Goal: Communication & Community: Answer question/provide support

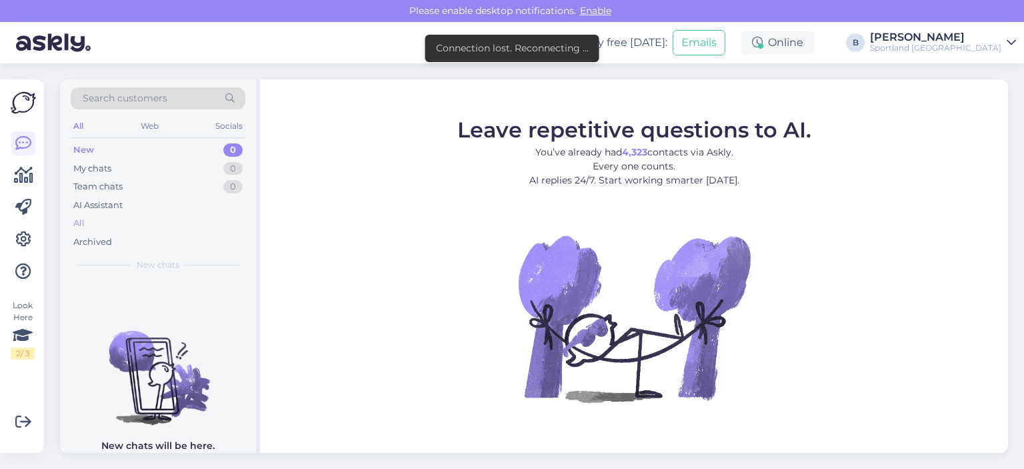
click at [104, 219] on div "All" at bounding box center [158, 223] width 175 height 19
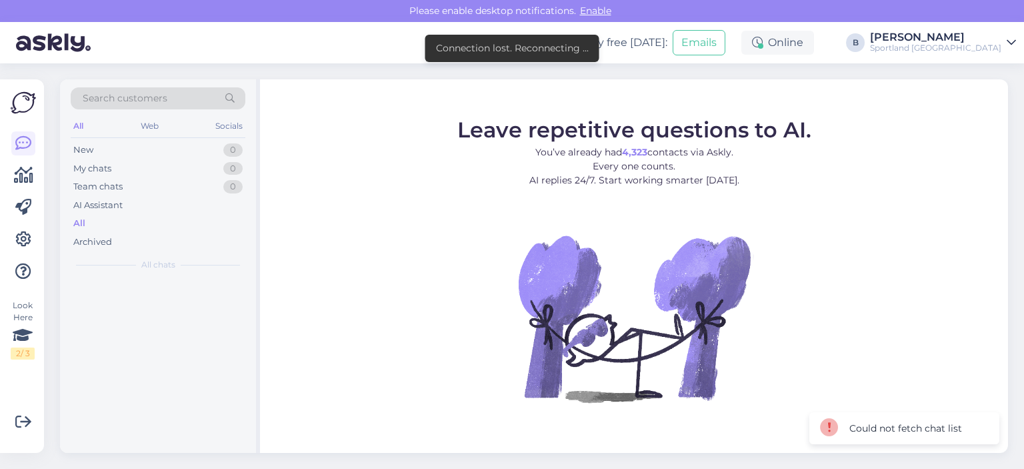
click at [323, 125] on figure "Leave repetitive questions to AI. You’ve already had 4,323 contacts via Askly. …" at bounding box center [634, 278] width 724 height 319
click at [91, 219] on div "All" at bounding box center [158, 223] width 175 height 19
click at [94, 205] on div "AI Assistant" at bounding box center [97, 205] width 49 height 13
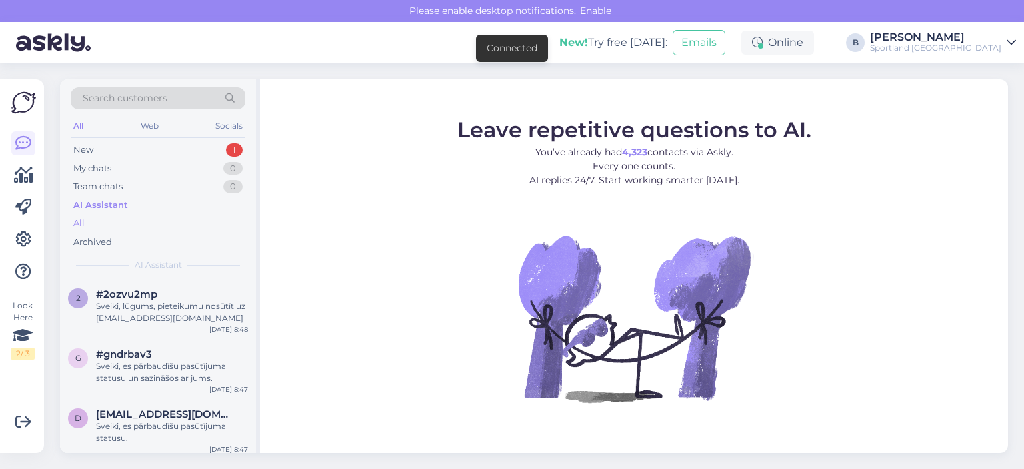
click at [79, 219] on div "All" at bounding box center [78, 223] width 11 height 13
click at [156, 298] on div "#2ozvu2mp" at bounding box center [172, 294] width 152 height 12
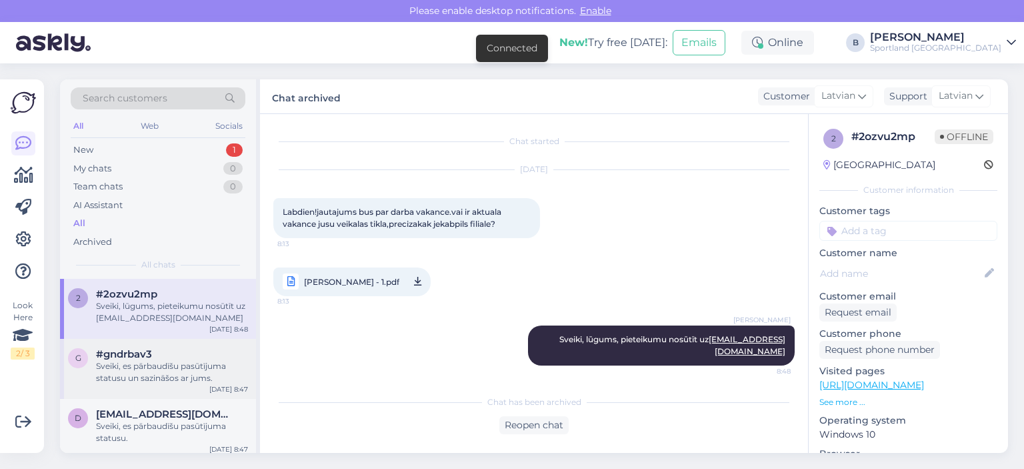
click at [186, 367] on div "Sveiki, es pārbaudīšu pasūtījuma statusu un sazināšos ar jums." at bounding box center [172, 372] width 152 height 24
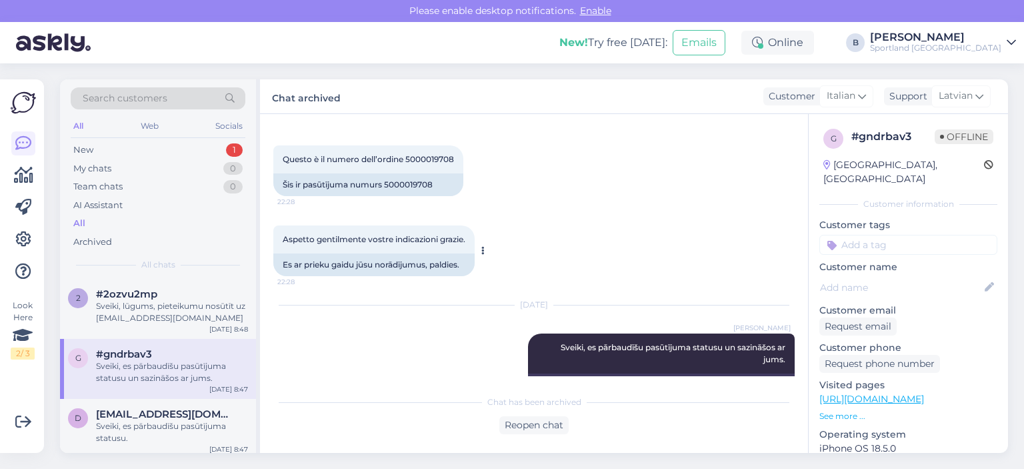
scroll to position [184, 0]
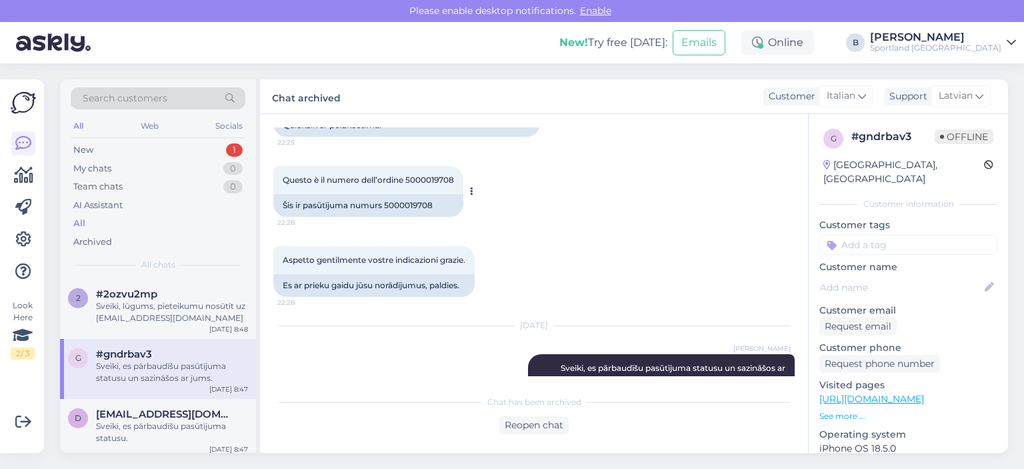
click at [410, 203] on div "Šis ir pasūtījuma numurs 5000019708" at bounding box center [368, 205] width 190 height 23
copy div "5000019708"
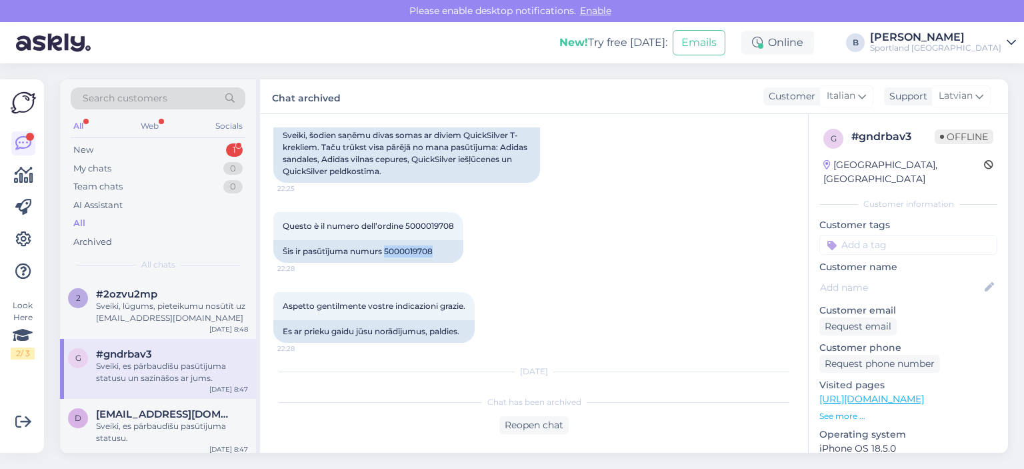
scroll to position [251, 0]
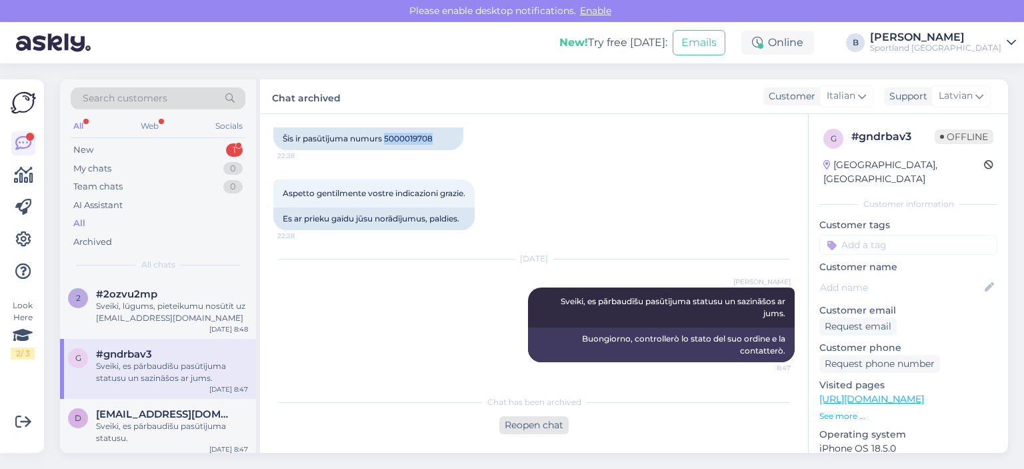
click at [552, 423] on div "Reopen chat" at bounding box center [533, 425] width 69 height 18
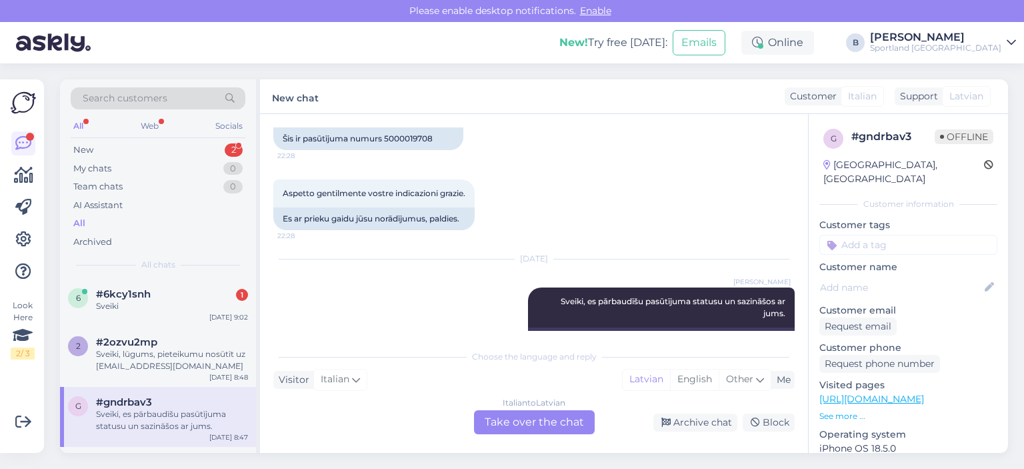
click at [546, 423] on div "Italian to Latvian Take over the chat" at bounding box center [534, 422] width 121 height 24
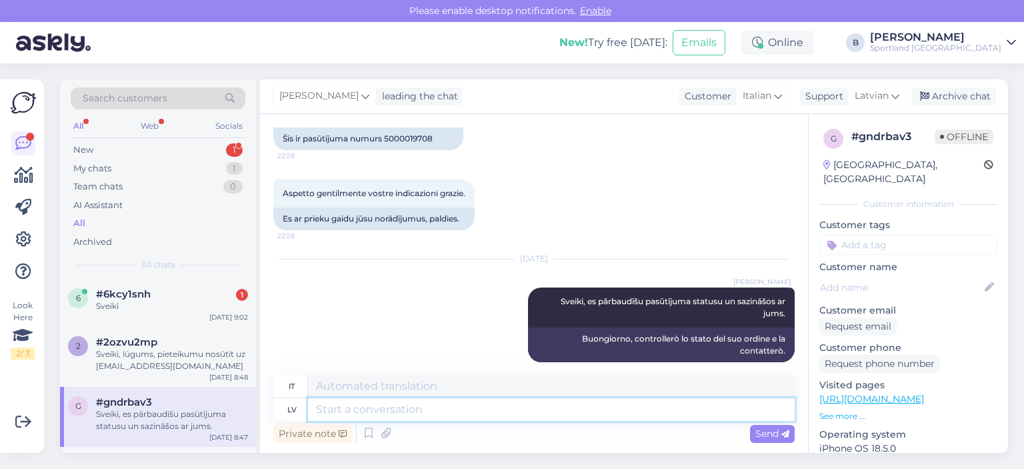
click at [521, 416] on textarea at bounding box center [551, 409] width 487 height 23
type textarea "Vadoties p"
type textarea "Guidato da"
type textarea "Vadoties pēc sistēmā"
click at [112, 293] on span "#6kcy1snh" at bounding box center [123, 294] width 55 height 12
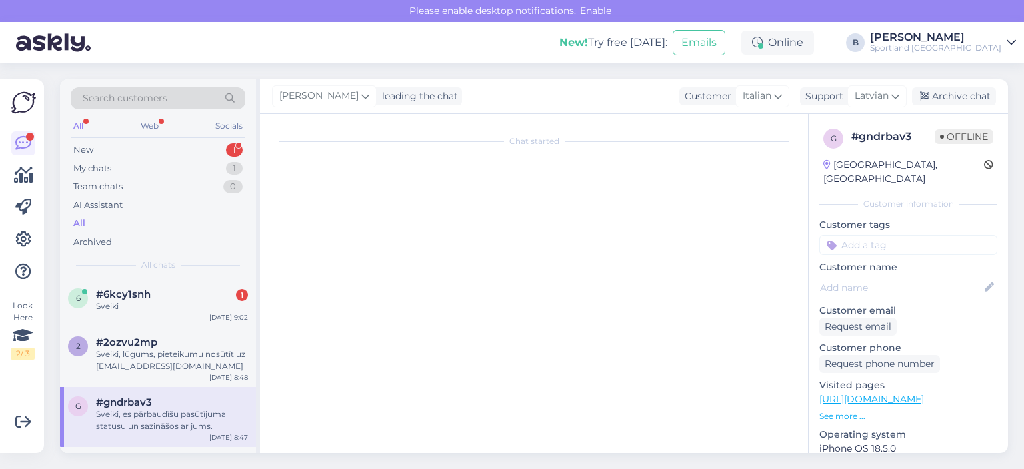
scroll to position [0, 0]
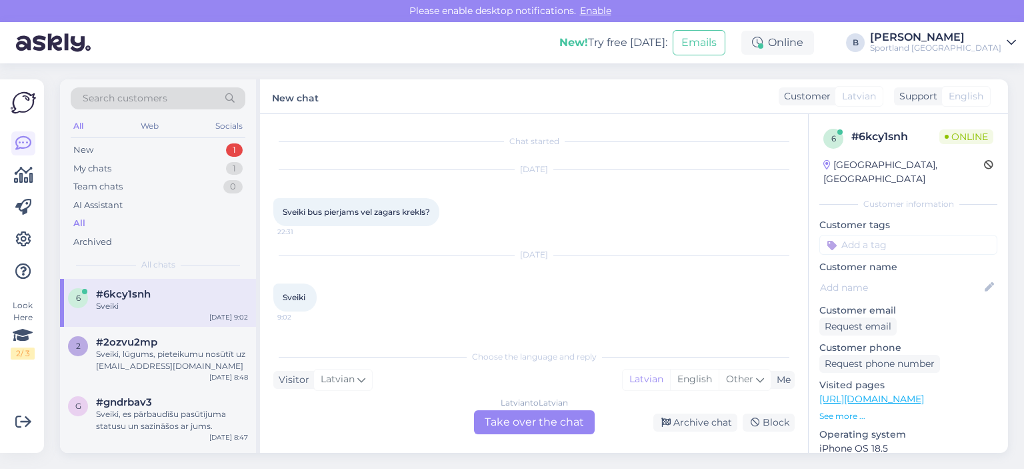
click at [543, 425] on div "Latvian to Latvian Take over the chat" at bounding box center [534, 422] width 121 height 24
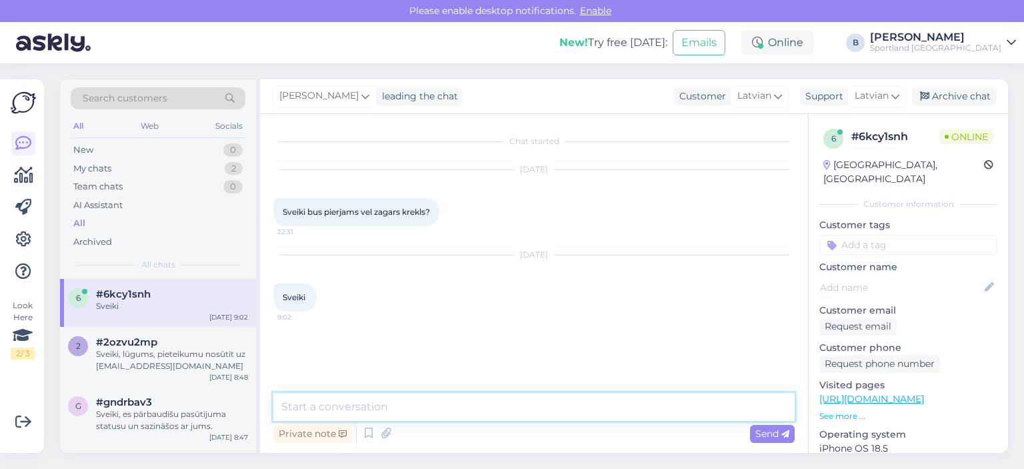
click at [541, 417] on textarea at bounding box center [533, 407] width 521 height 28
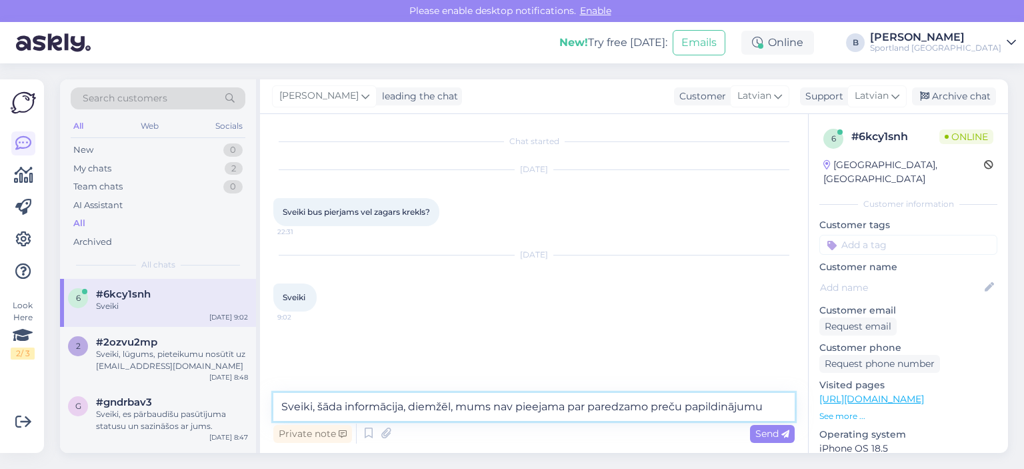
type textarea "Sveiki, šāda informācija, diemžēl, mums nav pieejama par paredzamo preču papild…"
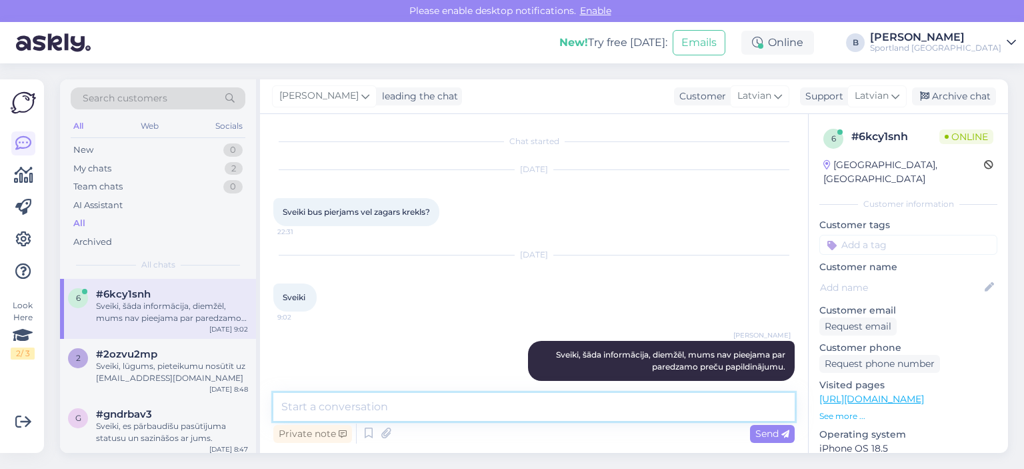
scroll to position [15, 0]
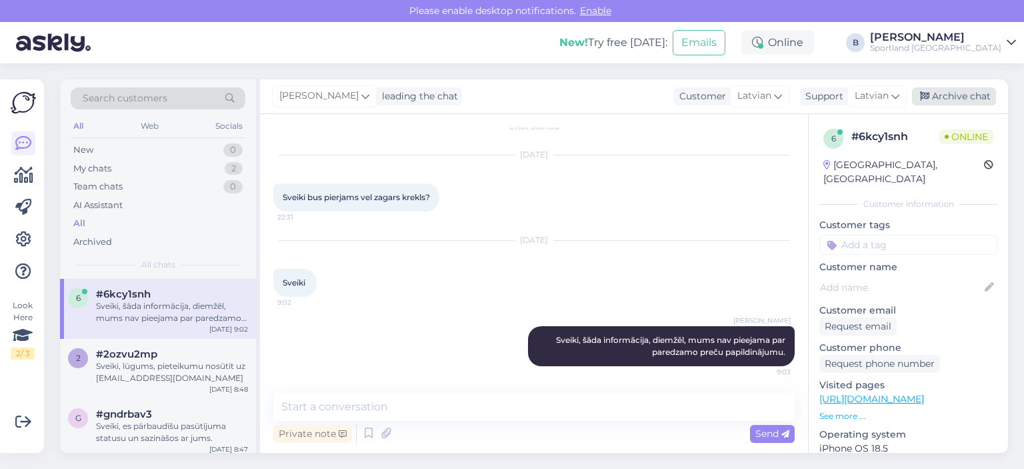
click at [960, 92] on div "Archive chat" at bounding box center [954, 96] width 84 height 18
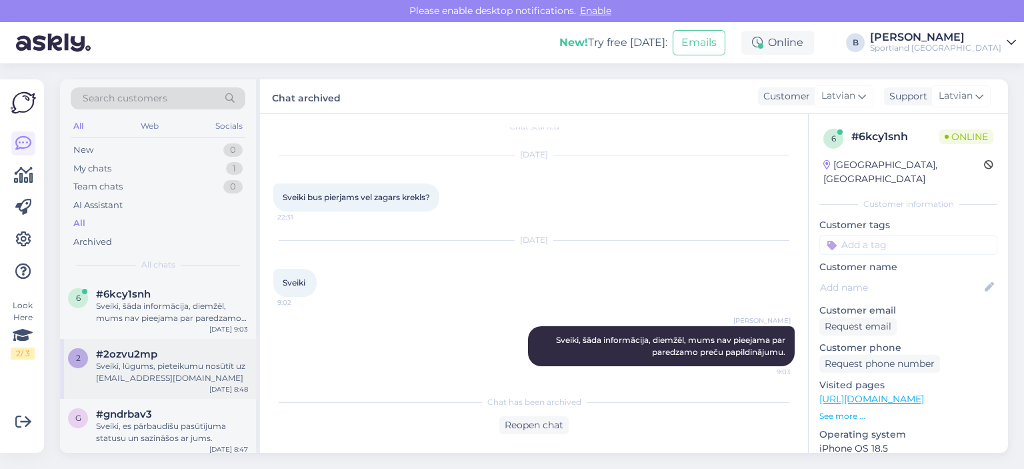
click at [159, 356] on div "#2ozvu2mp" at bounding box center [172, 354] width 152 height 12
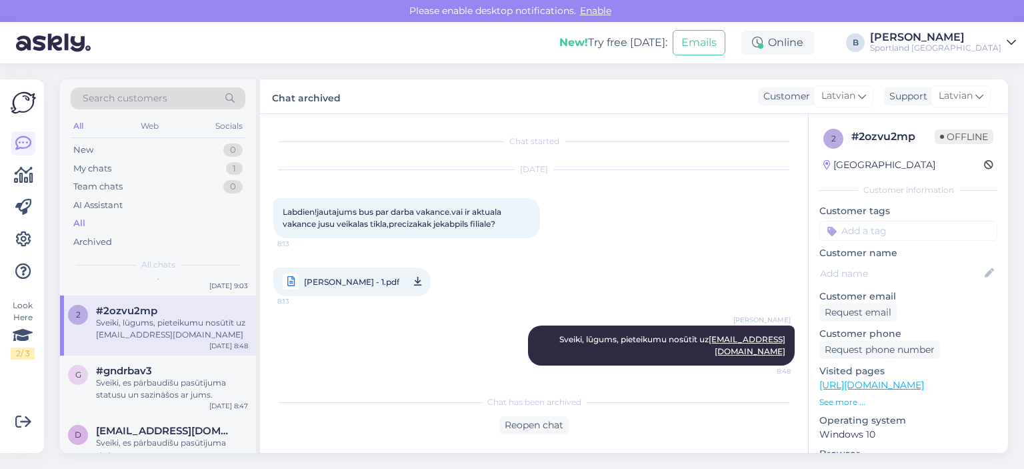
scroll to position [67, 0]
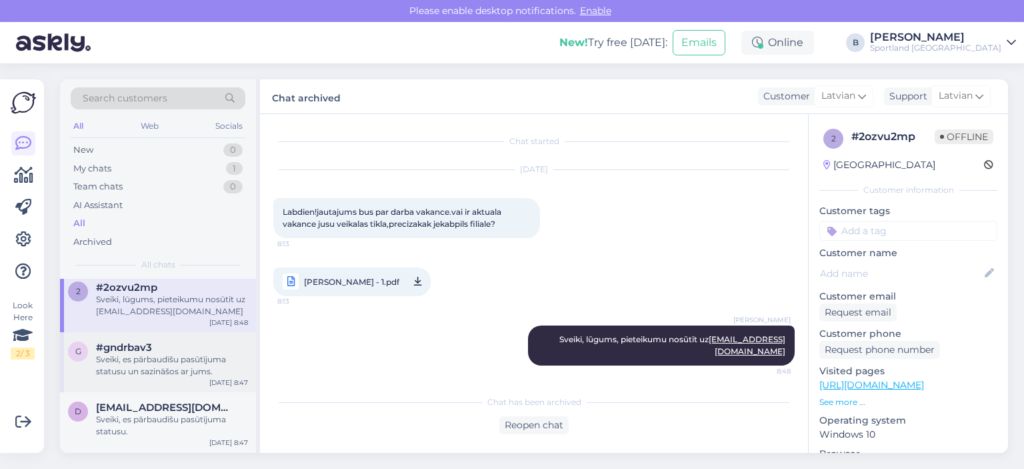
click at [157, 361] on div "Sveiki, es pārbaudīšu pasūtījuma statusu un sazināšos ar jums." at bounding box center [172, 365] width 152 height 24
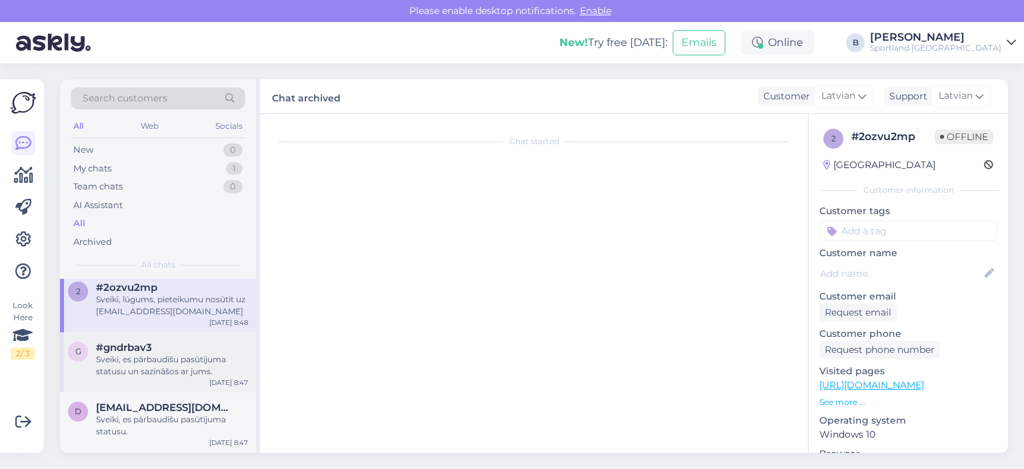
scroll to position [264, 0]
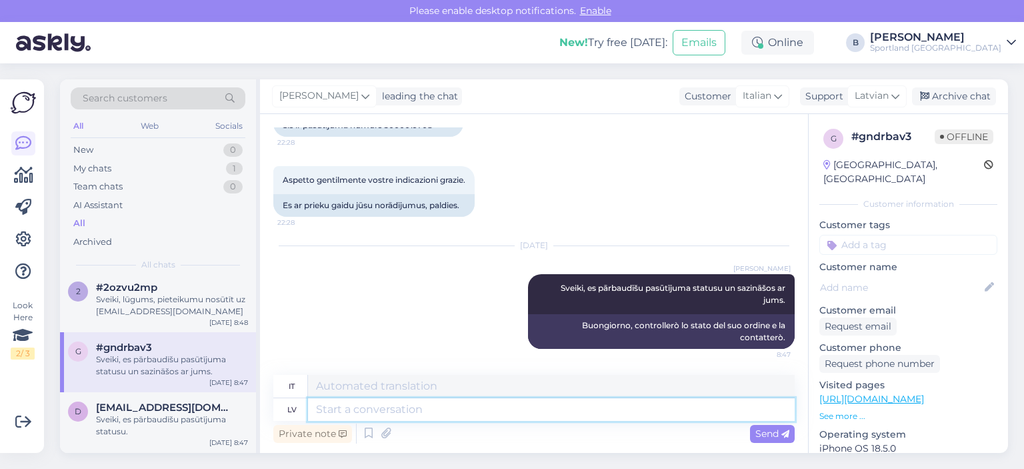
click at [363, 413] on textarea at bounding box center [551, 409] width 487 height 23
type textarea "Vadoties pē"
type textarea "Guidato da"
type textarea "Vadoties pēc sistēmā no"
type textarea "Guidato dal sistema"
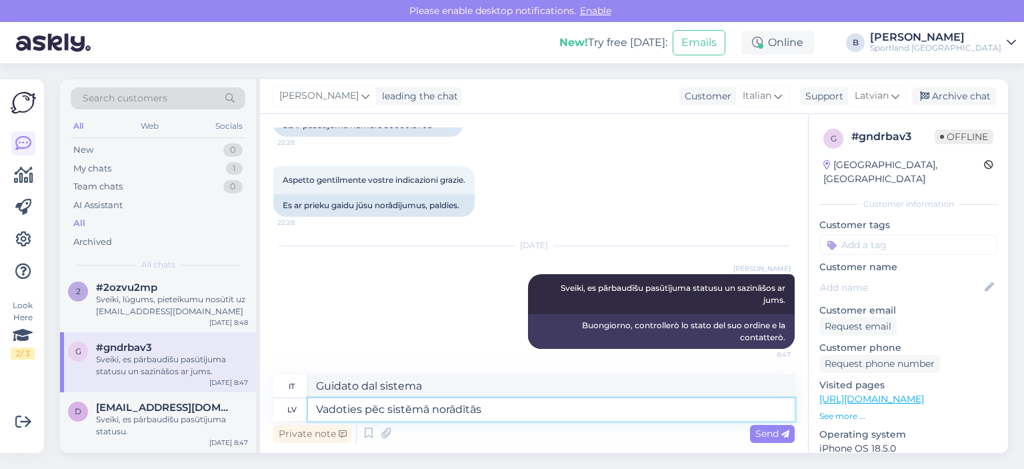
type textarea "Vadoties pēc sistēmā norādītās i"
type textarea "In base a quanto specificato nel sistema"
type textarea "Vadoties pēc sistēmā norādītās informācijas, re"
type textarea "Sulla base delle informazioni fornite nel sistema,"
type textarea "Vadoties pēc sistēmā norādītās informācijas, redzam, ka"
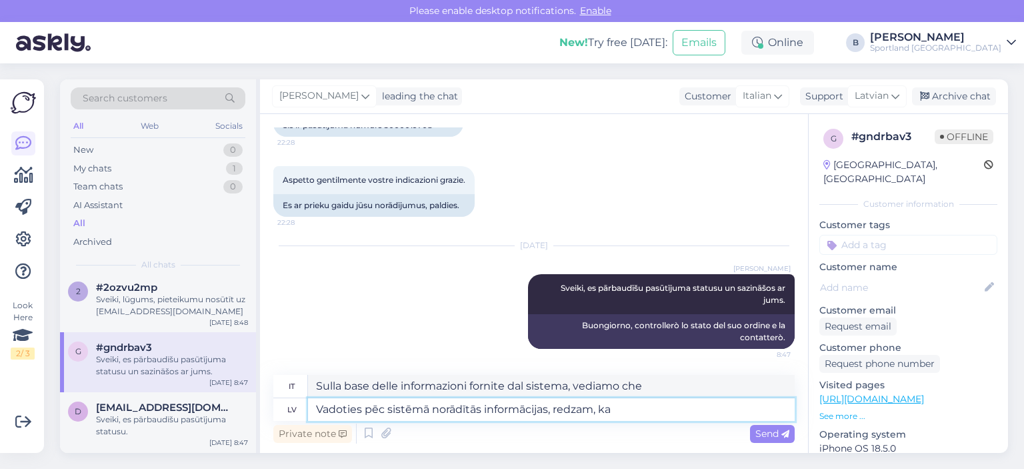
type textarea "Sulla base delle informazioni fornite nel sistema, vediamo che"
type textarea "Vadoties pēc sistēmā norādītās informācijas, redzam, ka Jums ti"
type textarea "Sulla base delle informazioni fornite nel sistema, vediamo che hai"
type textarea "Vadoties pēc sistēmā norādītās informācijas, redzam, ka Jums tiks p"
type textarea "Sulla base delle informazioni fornite nel sistema, vediamo che sarai"
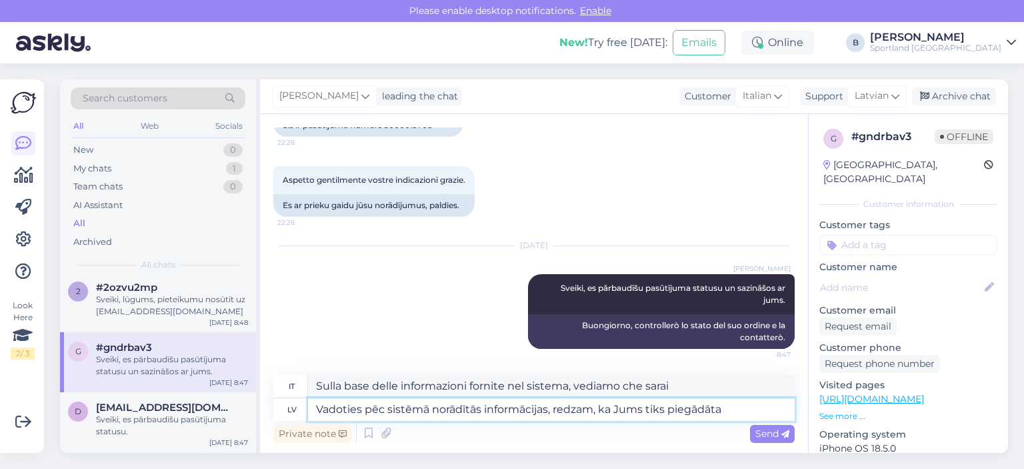
type textarea "Vadoties pēc sistēmā norādītās informācijas, redzam, ka Jums tiks piegādāta v"
type textarea "In base alle informazioni fornite nel sistema, vediamo che ti verrà consegnato"
type textarea "Vadoties pēc sistēmā norādītās informācijas, redzam, ka Jums tiks piegādāta vēl"
type textarea "In base alle informazioni fornite nel sistema, vediamo che ti verranno consegna…"
type textarea "Vadoties pēc sistēmā norādītās informācijas, redzam, ka Jums tiks piegādāta vēl…"
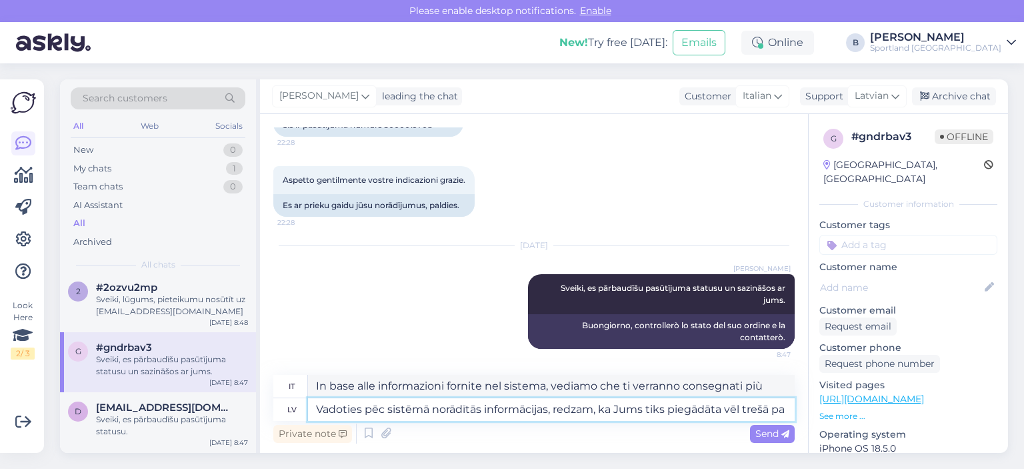
type textarea "In base alle informazioni fornite nel sistema, vediamo che ti verrà consegnato …"
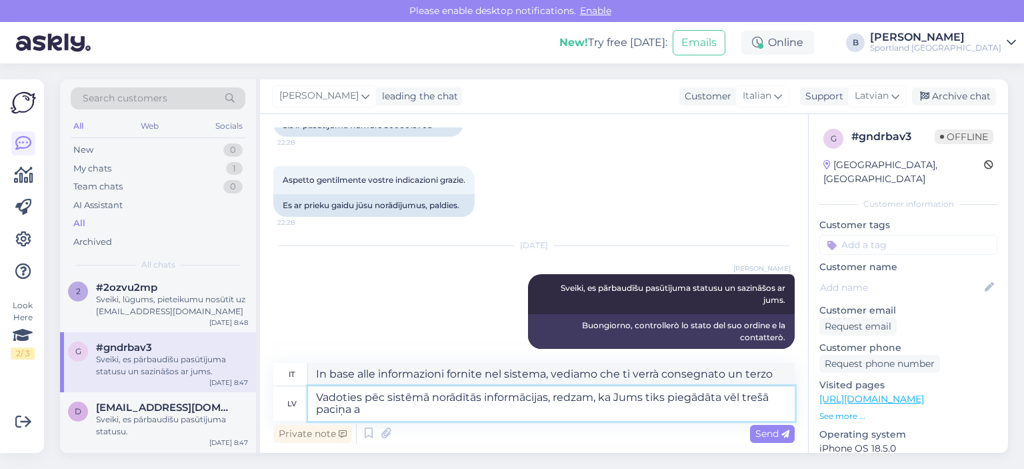
type textarea "Vadoties pēc sistēmā norādītās informācijas, redzam, ka Jums tiks piegādāta vēl…"
type textarea "In base alle informazioni fornite nel sistema, vediamo che ti verrà consegnato …"
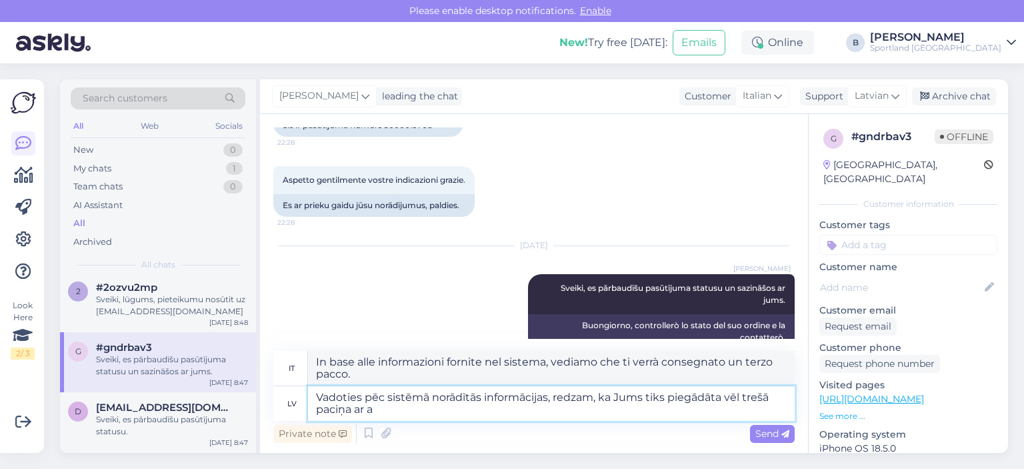
type textarea "Vadoties pēc sistēmā norādītās informācijas, redzam, ka Jums tiks piegādāta vēl…"
type textarea "In base alle informazioni fornite nel sistema, vediamo che ti verrà consegnato …"
type textarea "Vadoties pēc sistēmā norādītās informācijas, redzam, ka Jums tiks piegādāta vēl…"
type textarea "In base alle informazioni fornite nel sistema, vediamo che ti verrà consegnato …"
type textarea "Vadoties pēc sistēmā norādītās informācijas, redzam, ka Jums tiks piegādāta vēl…"
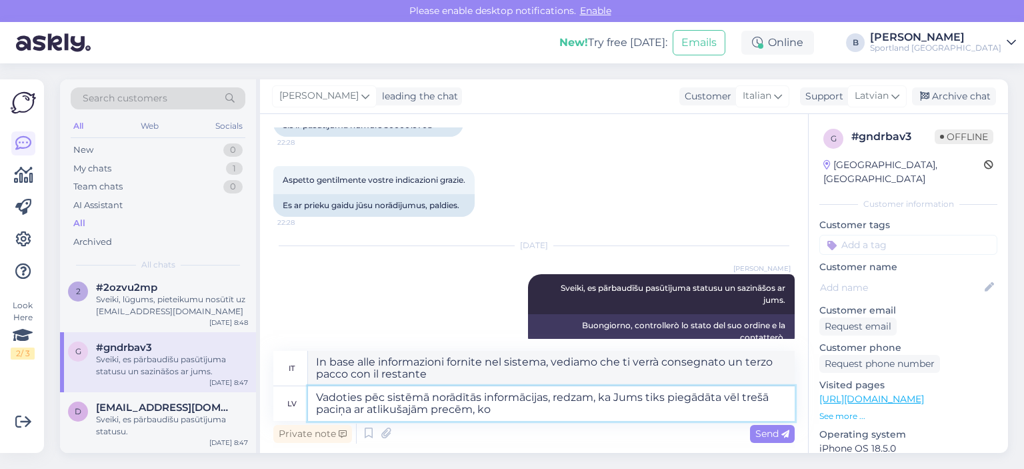
type textarea "In base alle informazioni fornite nel sistema, vediamo che ti verrà consegnato …"
type textarea "Vadoties pēc sistēmā norādītās informācijas, redzam, ka Jums tiks piegādāta vēl…"
type textarea "In base alle informazioni fornite nel sistema, vediamo che ti verrà consegnato …"
type textarea "Vadoties pēc sistēmā norādītās informācijas, redzam, ka Jums tiks piegādāta vēl…"
type textarea "In base alle informazioni fornite dal sistema, vediamo che ti verrà consegnato …"
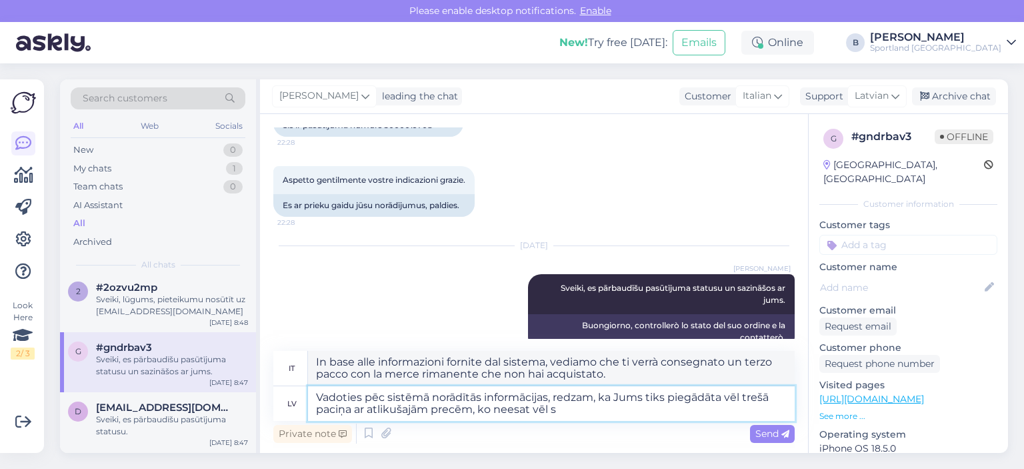
type textarea "Vadoties pēc sistēmā norādītās informācijas, redzam, ka Jums tiks piegādāta vēl…"
type textarea "In base alle informazioni fornite dal sistema, vediamo che ti verrà consegnato …"
type textarea "Vadoties pēc sistēmā norādītās informācijas, redzam, ka Jums tiks piegādāta vēl…"
type textarea "In base alle informazioni fornite dal sistema, vediamo che ti verrà consegnato …"
type textarea "Vadoties pēc sistēmā norādītās informācijas, redzam, ka Jums tiks piegādāta vēl…"
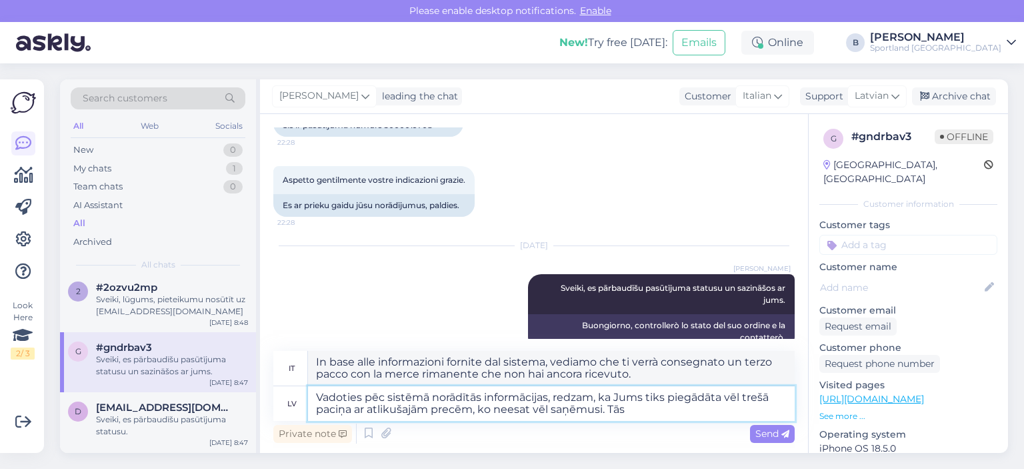
type textarea "In base alle informazioni fornite nel sistema, vediamo che ti verrà consegnato …"
type textarea "Vadoties pēc sistēmā norādītās informācijas, redzam, ka Jums tiks piegādāta vēl…"
type textarea "In base alle informazioni fornite nel sistema, vediamo che ti verrà consegnato …"
type textarea "Vadoties pēc sistēmā norādītās informācijas, redzam, ka Jums tiks piegādāta vēl…"
type textarea "In base alle informazioni fornite nel sistema, vediamo che ti verrà consegnato …"
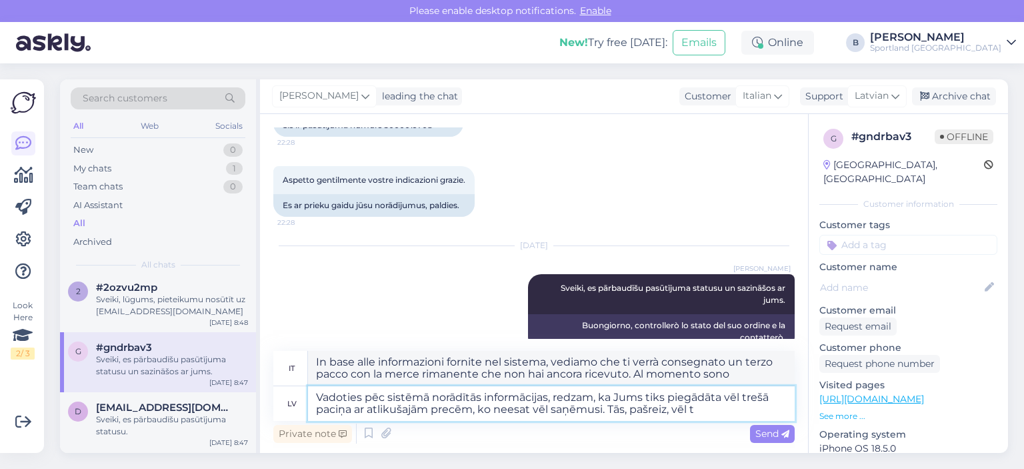
type textarea "Vadoties pēc sistēmā norādītās informācijas, redzam, ka Jums tiks piegādāta vēl…"
type textarea "In base alle informazioni fornite nel sistema, vediamo che ti verrà consegnato …"
type textarea "Vadoties pēc sistēmā norādītās informācijas, redzam, ka Jums tiks piegādāta vēl…"
type textarea "In base alle informazioni fornite dal sistema, ti verrà consegnato un terzo pac…"
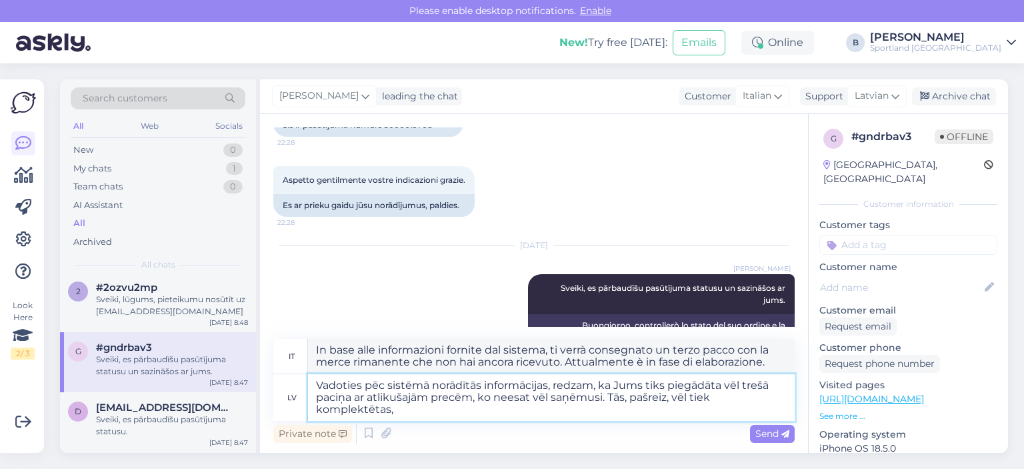
type textarea "Vadoties pēc sistēmā norādītās informācijas, redzam, ka Jums tiks piegādāta vēl…"
type textarea "In base alle informazioni fornite dal sistema, ti verrà consegnato un terzo pac…"
type textarea "Vadoties pēc sistēmā norādītās informācijas, redzam, ka Jums tiks piegādāta vēl…"
type textarea "In base alle informazioni fornite dal sistema, vediamo che ti verrà consegnato …"
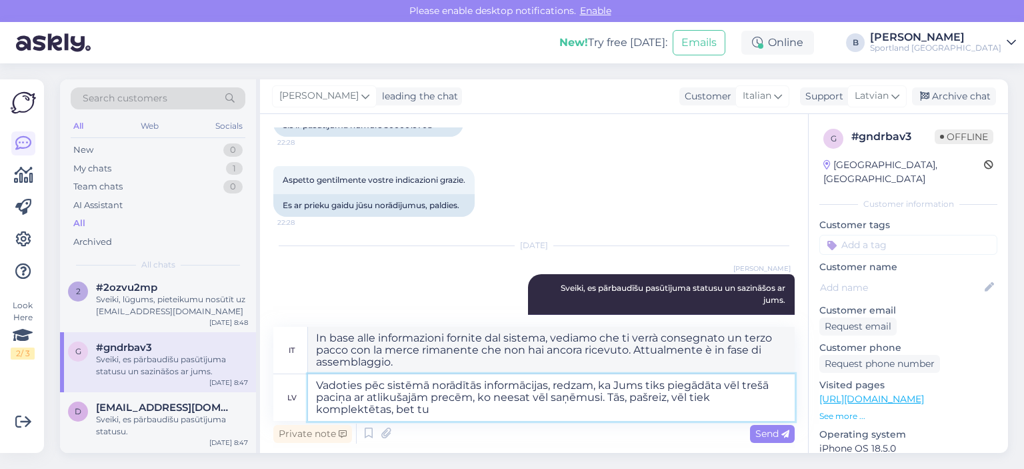
type textarea "Vadoties pēc sistēmā norādītās informācijas, redzam, ka Jums tiks piegādāta vēl…"
type textarea "In base alle informazioni fornite nel sistema, vediamo che ti verrà consegnato …"
type textarea "Vadoties pēc sistēmā norādītās informācijas, redzam, ka Jums tiks piegādāta vēl…"
type textarea "In base alle informazioni fornite dal sistema, ti verrà consegnato un terzo pac…"
type textarea "Vadoties pēc sistēmā norādītās informācijas, redzam, ka Jums tiks piegādāta vēl…"
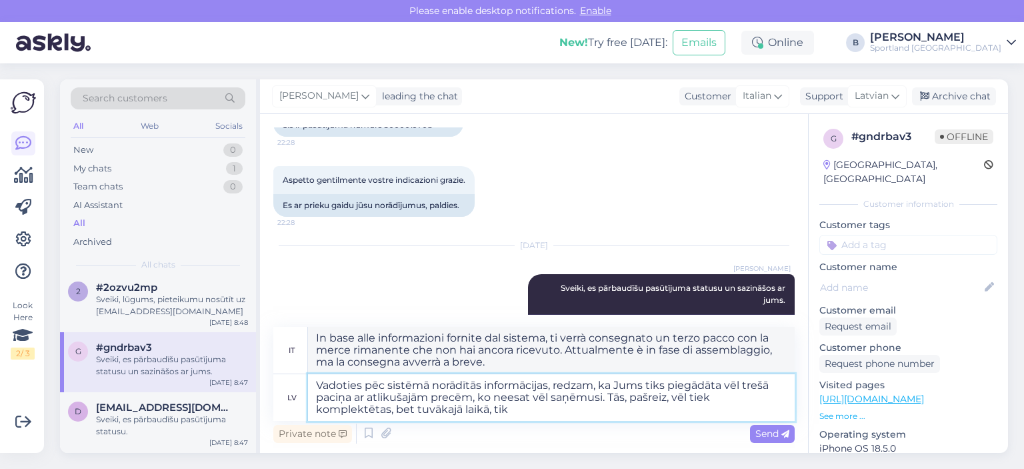
type textarea "In base alle informazioni fornite dal sistema, riteniamo che ti verrà consegnat…"
type textarea "Vadoties pēc sistēmā norādītās informācijas, redzam, ka Jums tiks piegādāta vēl…"
type textarea "In base alle informazioni fornite dal sistema, ti verrà consegnato un terzo pac…"
type textarea "Vadoties pēc sistēmā norādītās informācijas, redzam, ka Jums tiks piegādāta vēl…"
type textarea "In base alle informazioni fornite dal sistema, ti verrà consegnato un terzo pac…"
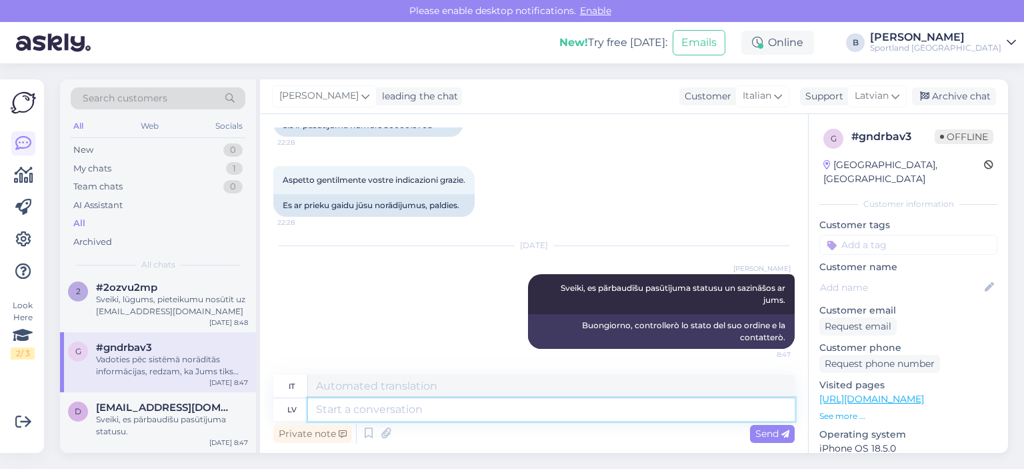
scroll to position [416, 0]
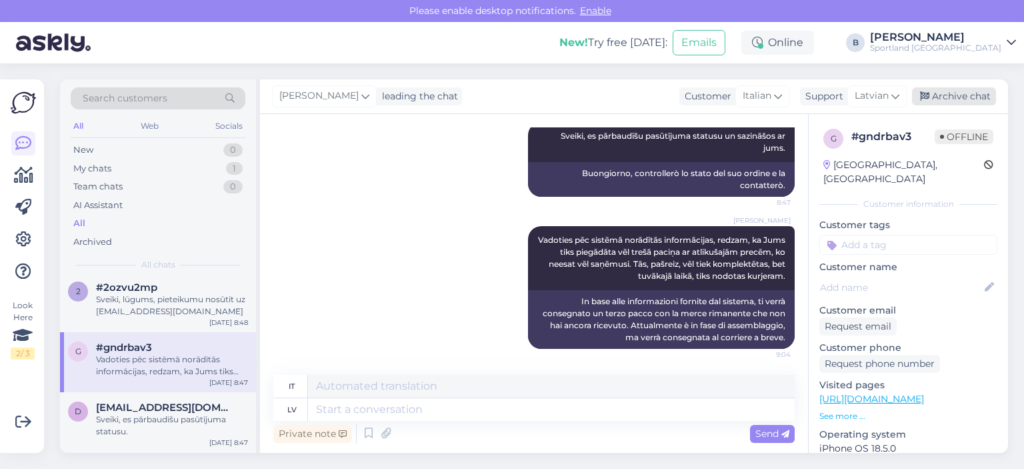
click at [952, 98] on div "Archive chat" at bounding box center [954, 96] width 84 height 18
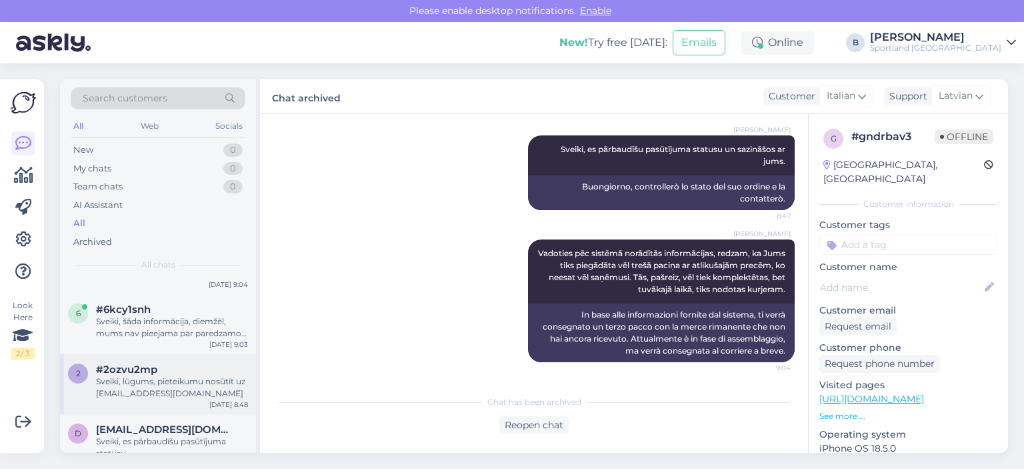
scroll to position [67, 0]
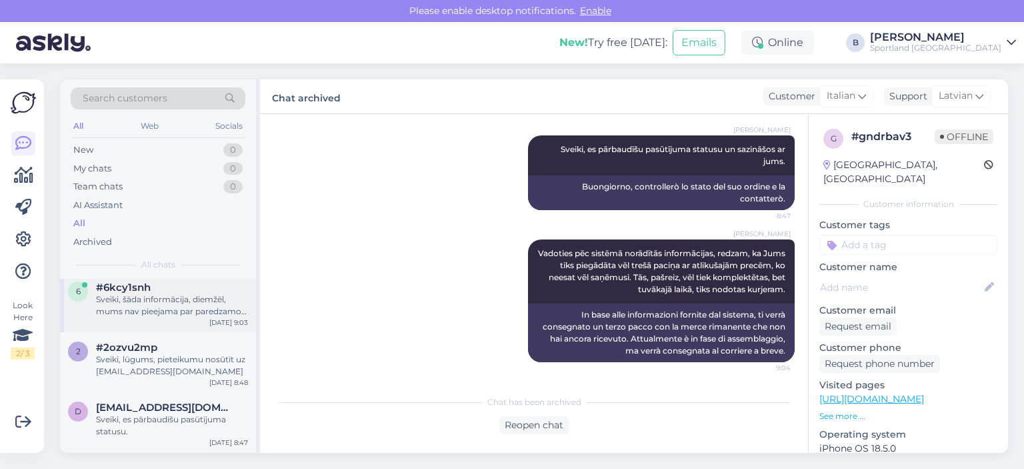
click at [161, 309] on div "Sveiki, šāda informācija, diemžēl, mums nav pieejama par paredzamo preču papild…" at bounding box center [172, 305] width 152 height 24
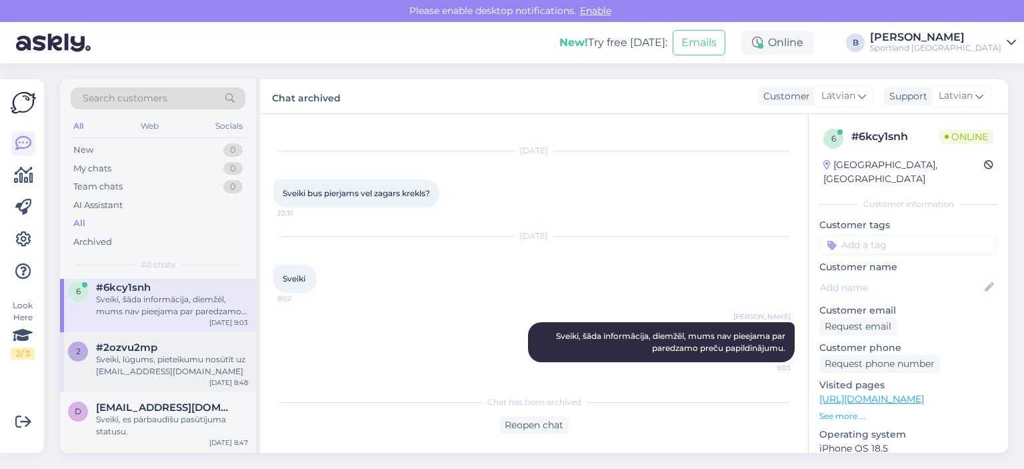
click at [163, 383] on div "2 #2ozvu2mp Sveiki, lūgums, pieteikumu nosūtīt uz [EMAIL_ADDRESS][DOMAIN_NAME] …" at bounding box center [158, 362] width 196 height 60
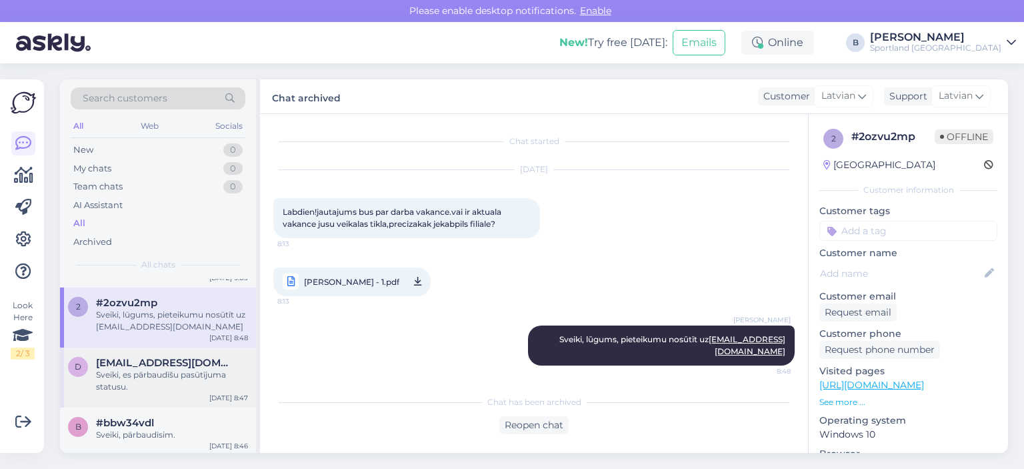
scroll to position [133, 0]
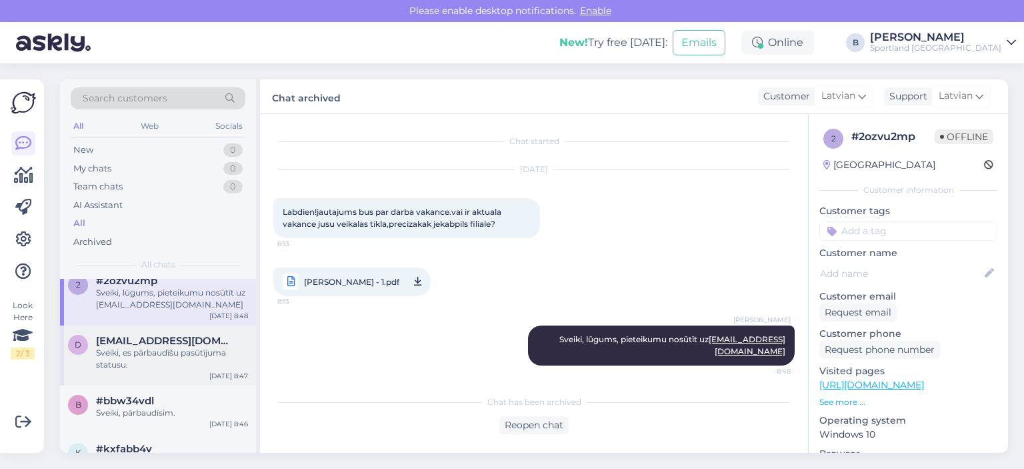
click at [164, 359] on div "Sveiki, es pārbaudīšu pasūtījuma statusu." at bounding box center [172, 359] width 152 height 24
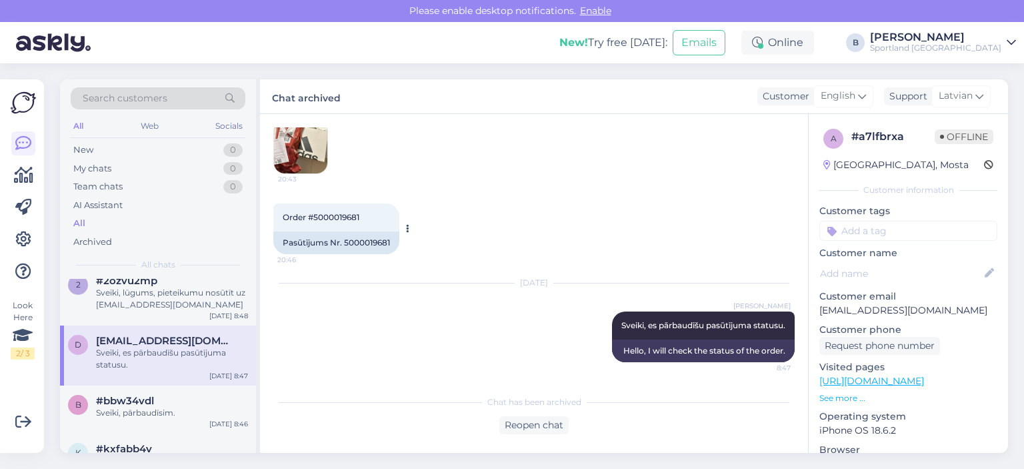
click at [359, 237] on div "Pasūtījums Nr. 5000019681" at bounding box center [336, 242] width 126 height 23
copy div "5000019681"
click at [522, 419] on div "Reopen chat" at bounding box center [533, 425] width 69 height 18
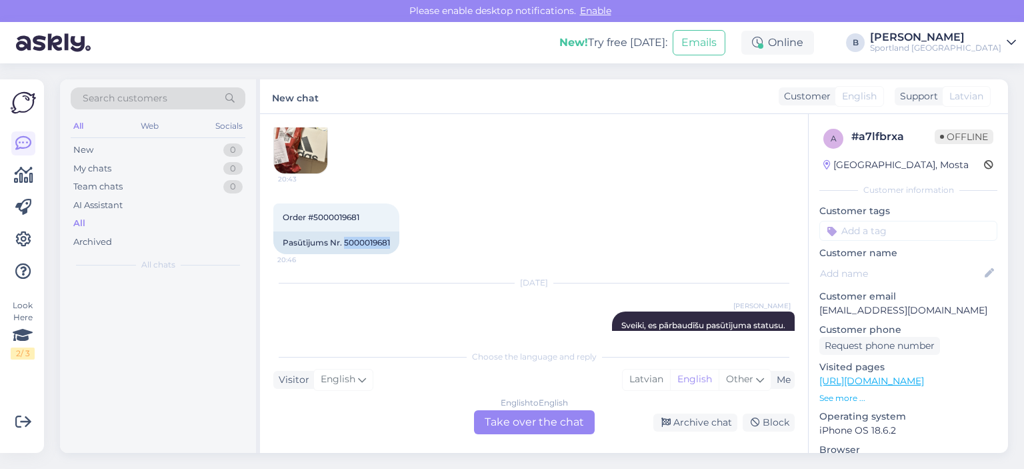
scroll to position [0, 0]
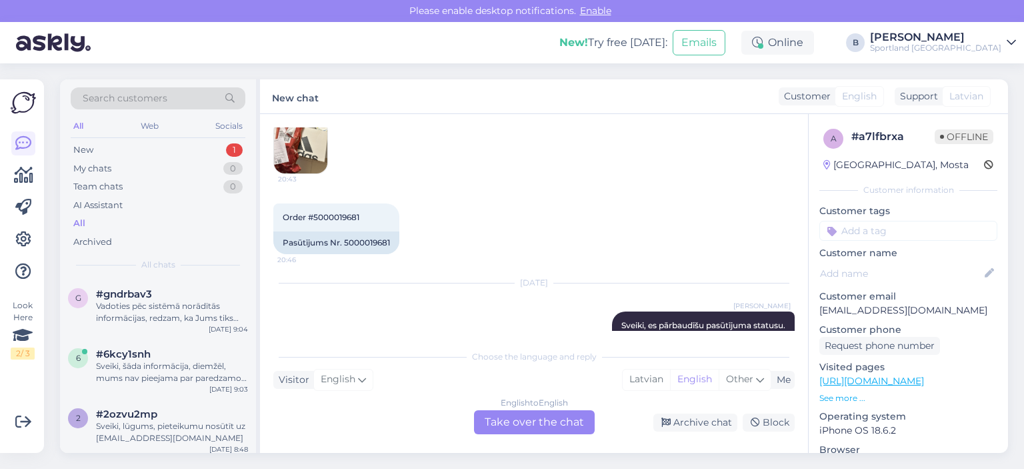
click at [522, 419] on div "English to English Take over the chat" at bounding box center [534, 422] width 121 height 24
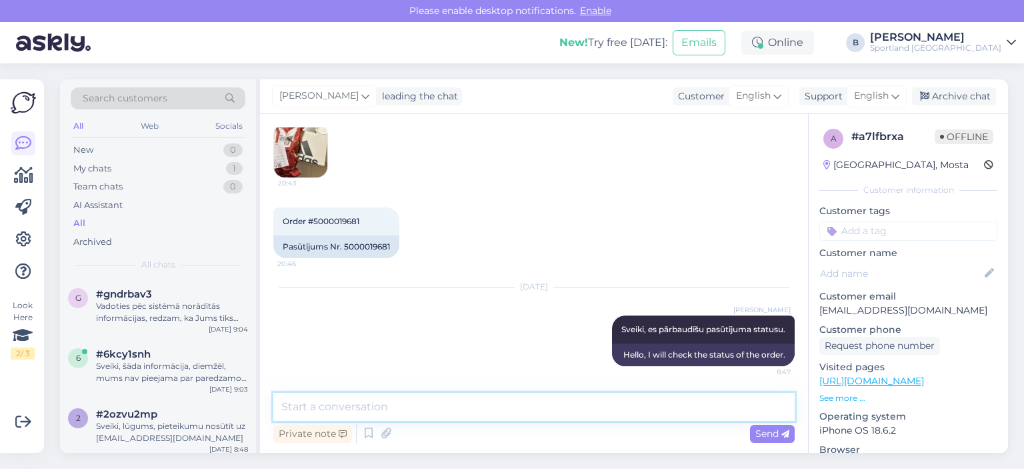
click at [520, 415] on textarea at bounding box center [533, 407] width 521 height 28
type textarea "V"
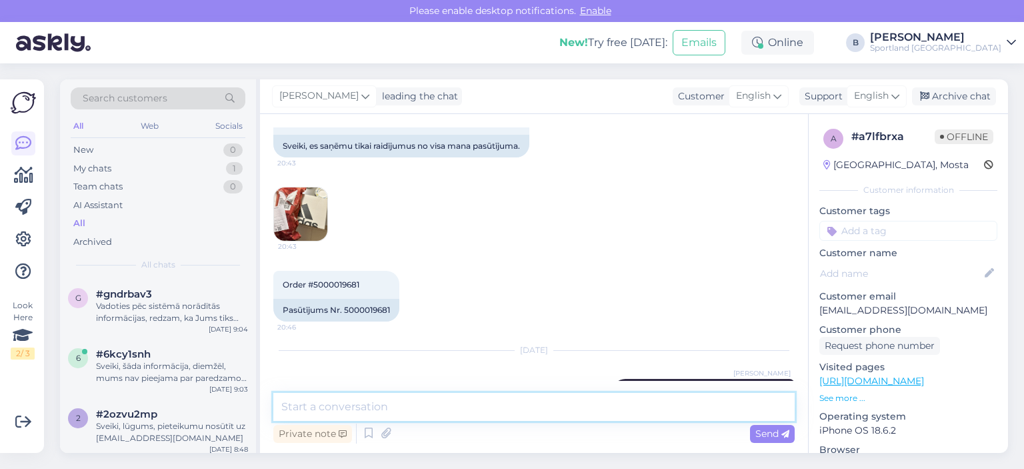
scroll to position [21, 0]
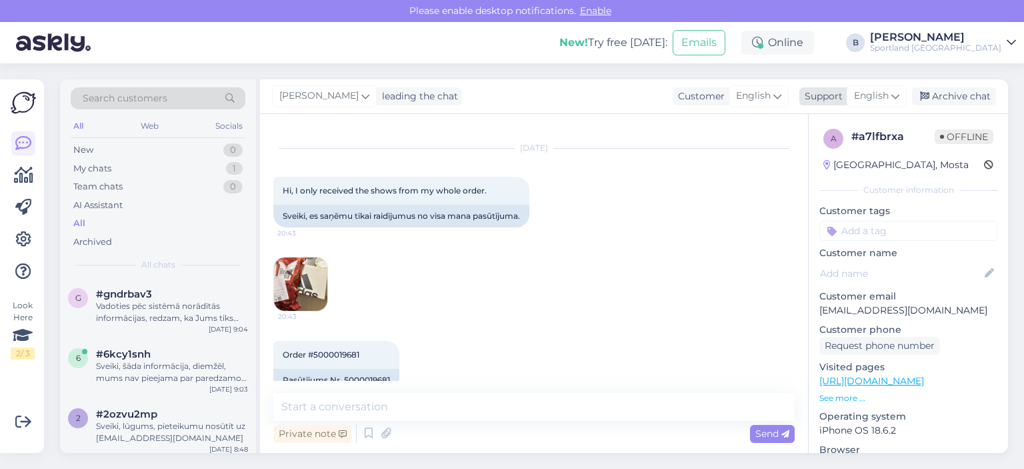
click at [870, 95] on span "English" at bounding box center [871, 96] width 35 height 15
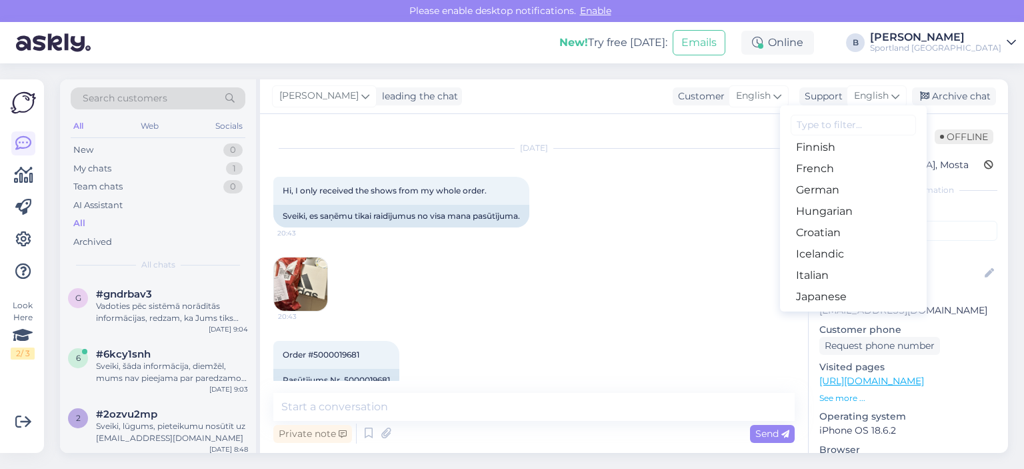
scroll to position [267, 0]
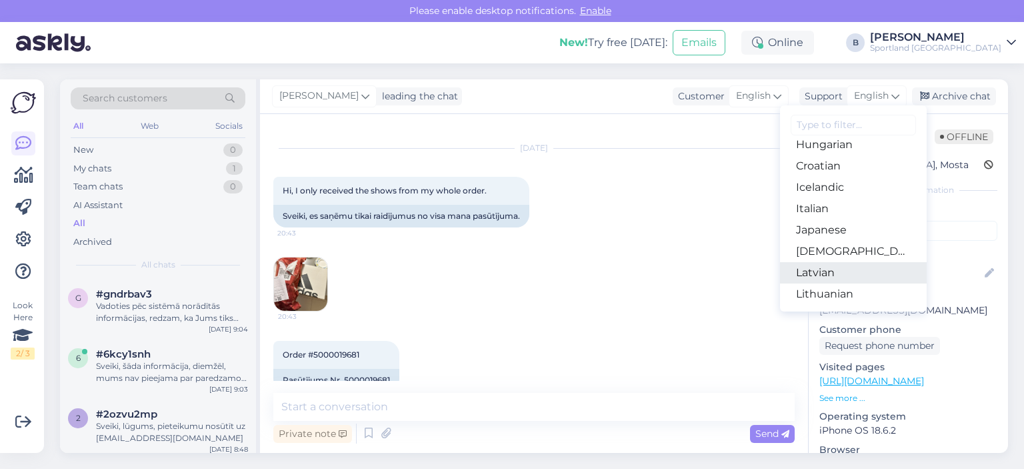
click at [827, 269] on link "Latvian" at bounding box center [853, 272] width 147 height 21
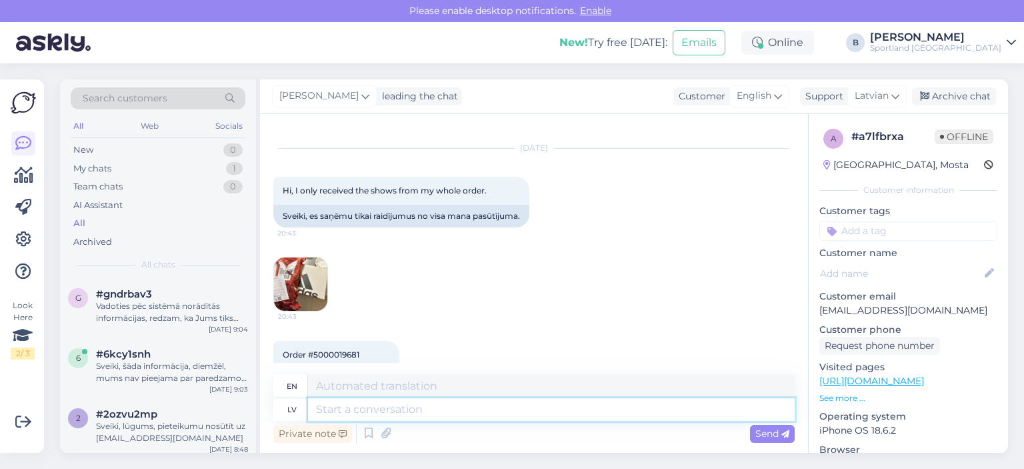
click at [403, 405] on textarea at bounding box center [551, 409] width 487 height 23
type textarea "Vadoties pēc s"
type textarea "Guided by"
type textarea "Vadoties pēc sistēmā n"
type textarea "Guided by the system"
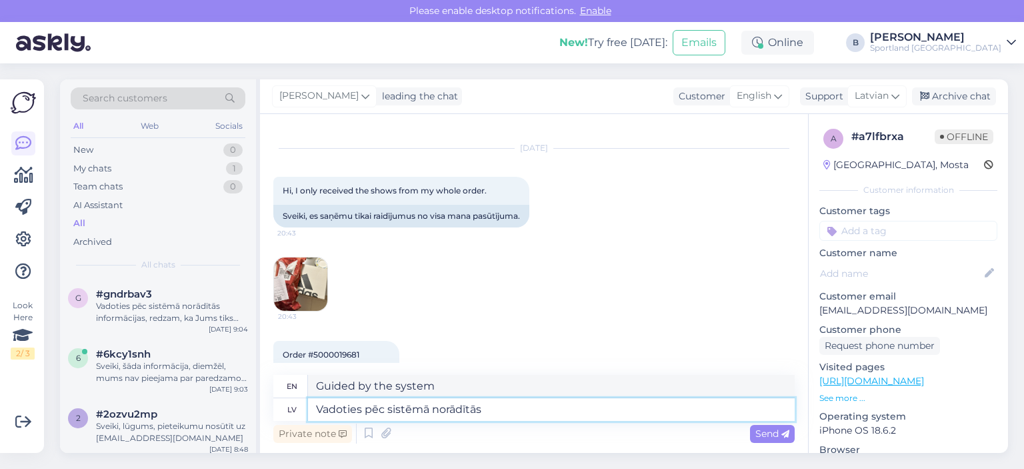
type textarea "Vadoties pēc sistēmā norādītās i"
type textarea "Based on what is specified in the system"
type textarea "Vadoties pēc sistēmā norādītās informācijas, r"
type textarea "Based on the information provided in the system,"
type textarea "Vadoties pēc sistēmā norādītās informācijas, redzam, ka"
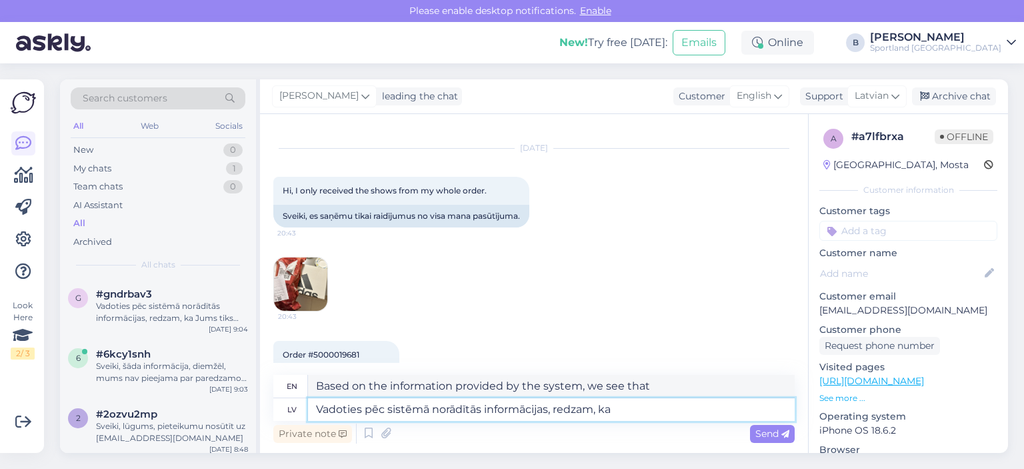
type textarea "Based on the information provided in the system, we see that"
type textarea "Vadoties pēc sistēmā norādītās informācijas, redzam, ka nesaņemtās pr"
type textarea "Based on the information provided in the system, we see that the undelivered"
type textarea "Vadoties pēc sistēmā norādītās informācijas, redzam, ka nesaņemtās preces tie"
type textarea "Based on the information provided in the system, we see that the goods that wer…"
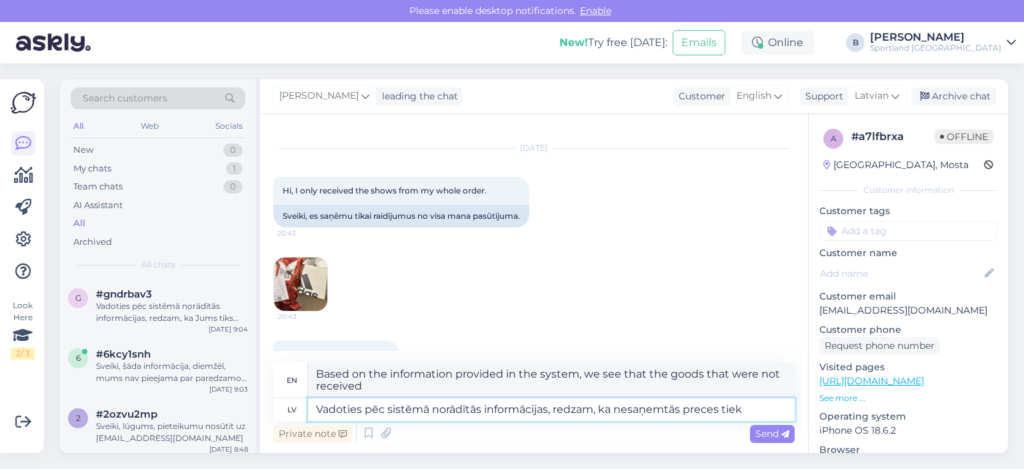
type textarea "Vadoties pēc sistēmā norādītās informācijas, redzam, ka nesaņemtās preces tiek n"
type textarea "Based on the information provided in the system, we see that the undelivered go…"
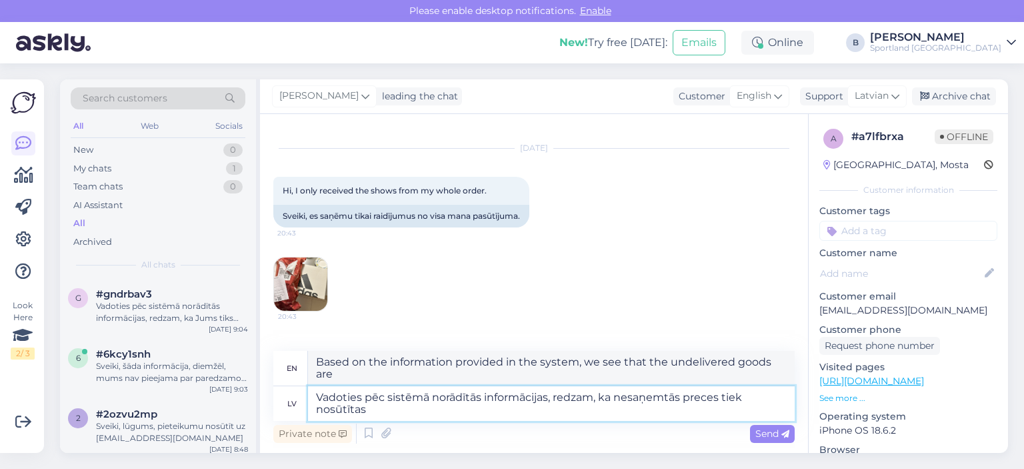
type textarea "Vadoties pēc sistēmā norādītās informācijas, redzam, ka nesaņemtās preces tiek …"
type textarea "Based on the information provided in the system, we see that the undelivered go…"
type textarea "Vadoties pēc sistēmā norādītās informācijas, redzam, ka nesaņemtās preces tiek …"
type textarea "Based on the information provided in the system, we see that the undelivered go…"
type textarea "Vadoties pēc sistēmā norādītās informācijas, redzam, ka nesaņemtās preces tiek …"
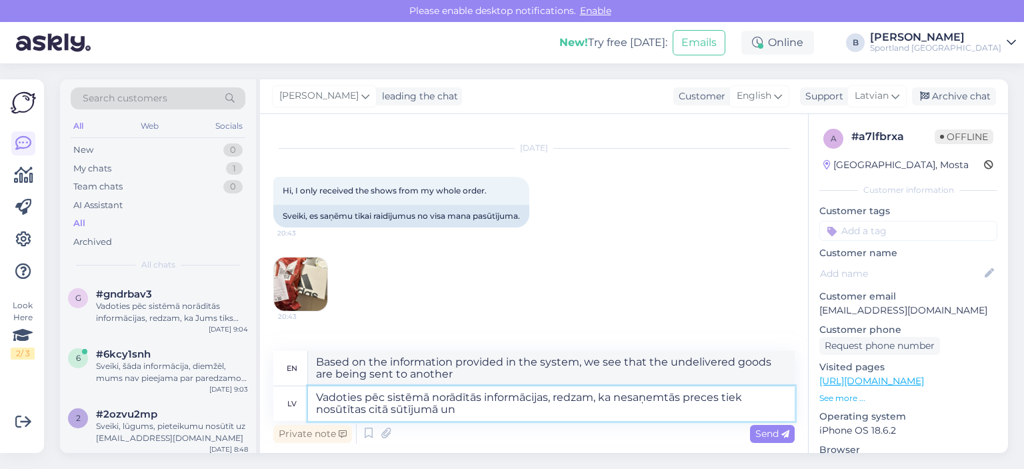
type textarea "Based on the information provided in the system, we see that the undelivered go…"
type textarea "Vadoties pēc sistēmā norādītās informācijas, redzam, ka nesaņemtās preces tiek …"
type textarea "Based on the information provided in the system, we see that the undelivered go…"
type textarea "Vadoties pēc sistēmā norādītās informācijas, redzam, ka nesaņemtās preces tiek …"
type textarea "Based on the information provided in the system, we see that the undelivered go…"
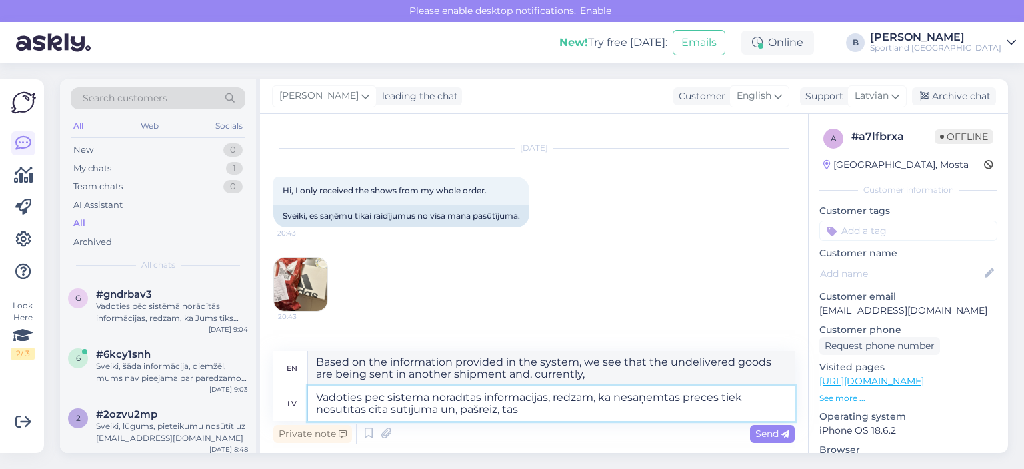
type textarea "Vadoties pēc sistēmā norādītās informācijas, redzam, ka nesaņemtās preces tiek …"
type textarea "Based on the information provided in the system, we see that the undelivered go…"
type textarea "Vadoties pēc sistēmā norādītās informācijas, redzam, ka nesaņemtās preces tiek …"
type textarea "Based on the information provided in the system, we see that the undelivered go…"
type textarea "Vadoties pēc sistēmā norādītās informācijas, redzam, ka nesaņemtās preces tiek …"
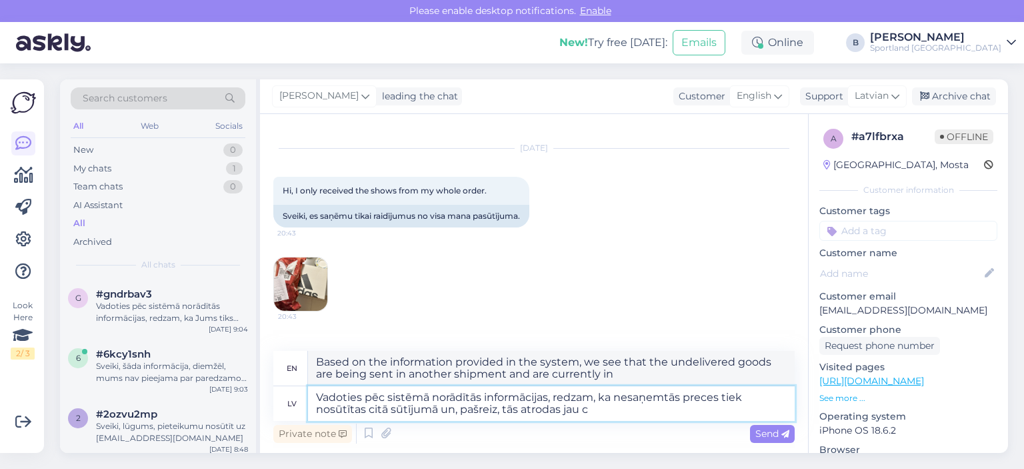
type textarea "Based on the information provided in the system, we see that the undelivered go…"
type textarea "Vadoties pēc sistēmā norādītās informācijas, redzam, ka nesaņemtās preces tiek …"
type textarea "Based on the information provided in the system, we see that the undelivered go…"
type textarea "Vadoties pēc sistēmā norādītās informācijas, redzam, ka nesaņemtās preces tiek …"
type textarea "Based on the information provided in the system, we see that the undelivered go…"
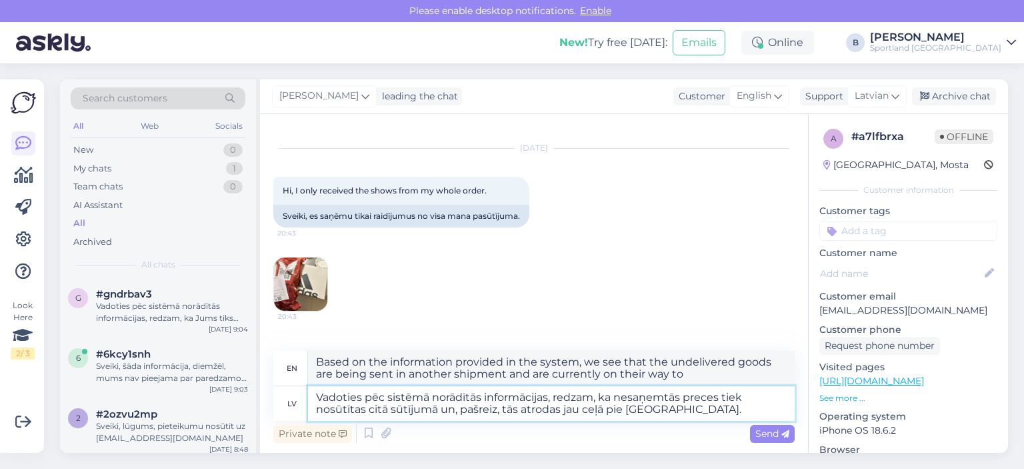
type textarea "Vadoties pēc sistēmā norādītās informācijas, redzam, ka nesaņemtās preces tiek …"
type textarea "Based on the information provided in the system, we see that the undelivered go…"
type textarea "Vadoties pēc sistēmā norādītās informācijas, redzam, ka nesaņemtās preces tiek …"
type textarea "Based on the information provided in the system, we see that the undelivered go…"
type textarea "Vadoties pēc sistēmā norādītās informācijas, redzam, ka nesaņemtās preces tiek …"
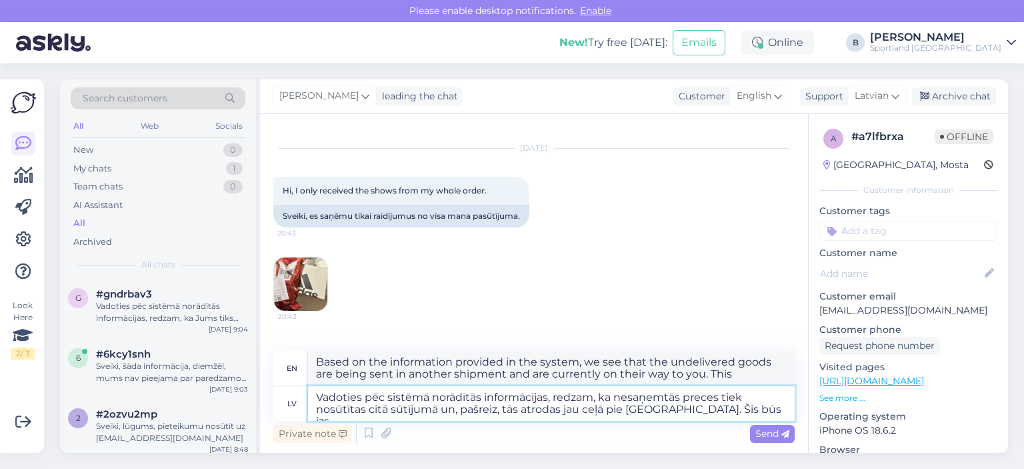
type textarea "Based on the information provided in the system, we see that the undelivered go…"
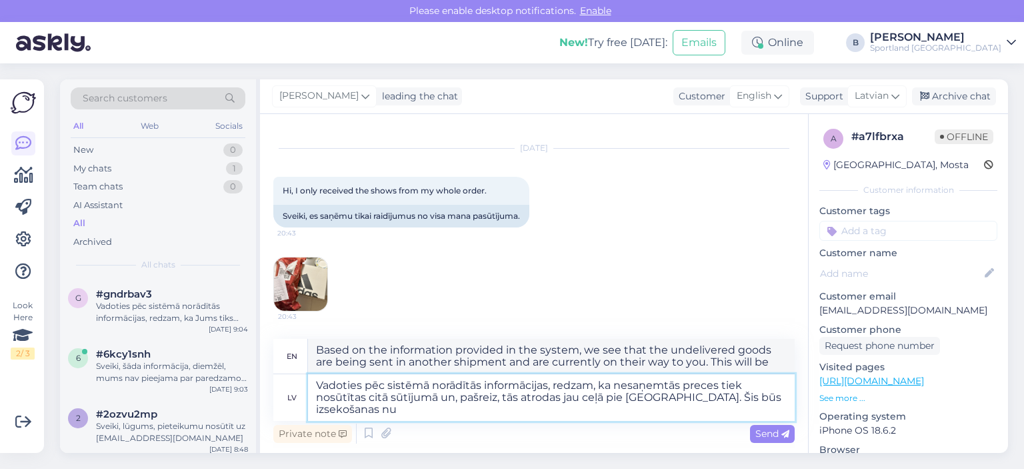
type textarea "Vadoties pēc sistēmā norādītās informācijas, redzam, ka nesaņemtās preces tiek …"
type textarea "Based on the information provided in the system, we see that the undelivered go…"
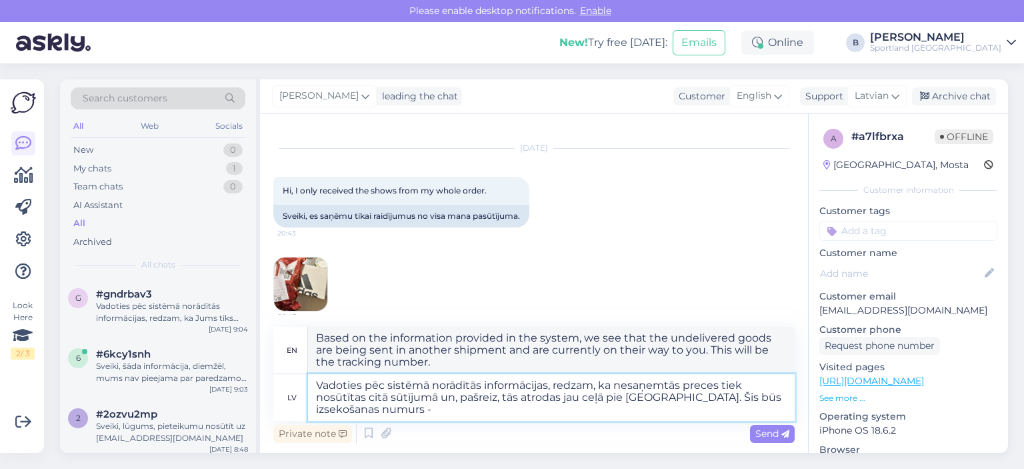
type textarea "Vadoties pēc sistēmā norādītās informācijas, redzam, ka nesaņemtās preces tiek …"
type textarea "Based on the information provided in the system, we see that the undelivered go…"
paste textarea "JD01 4600 0122 8271 1271"
type textarea "Vadoties pēc sistēmā norādītās informācijas, redzam, ka nesaņemtās preces tiek …"
type textarea "Based on the information provided in the system, we see that the undelivered go…"
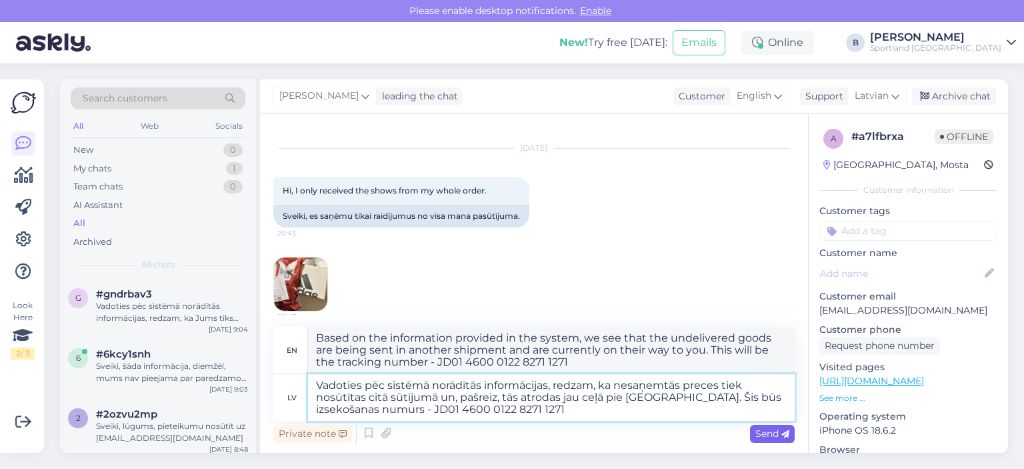
type textarea "Vadoties pēc sistēmā norādītās informācijas, redzam, ka nesaņemtās preces tiek …"
click at [777, 427] on div "Send" at bounding box center [772, 434] width 45 height 18
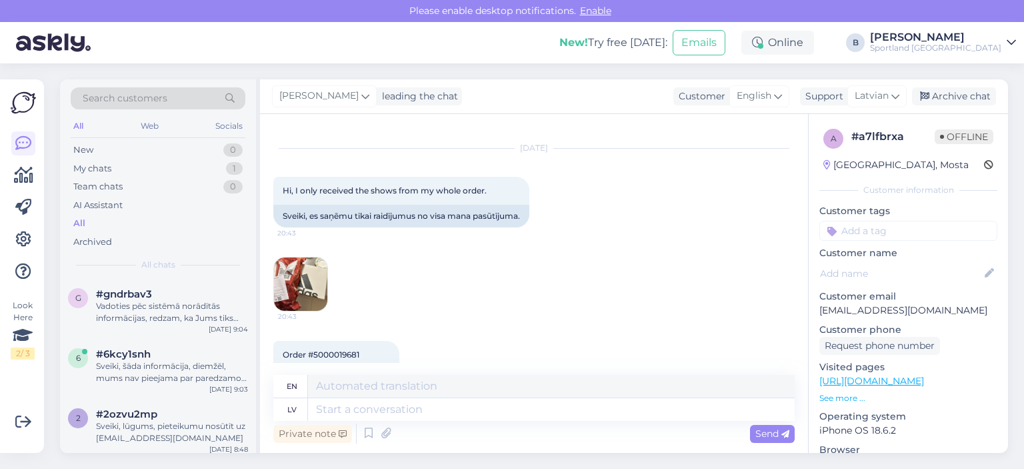
scroll to position [324, 0]
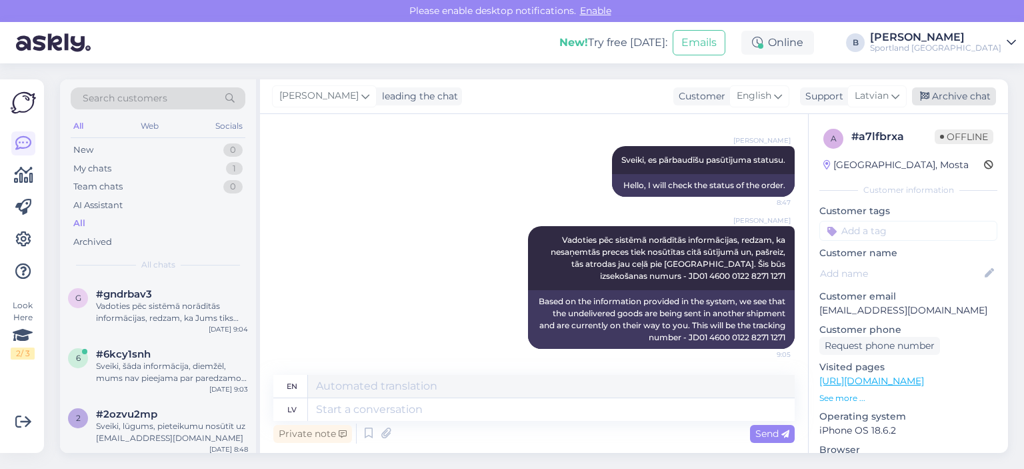
click at [968, 97] on div "Archive chat" at bounding box center [954, 96] width 84 height 18
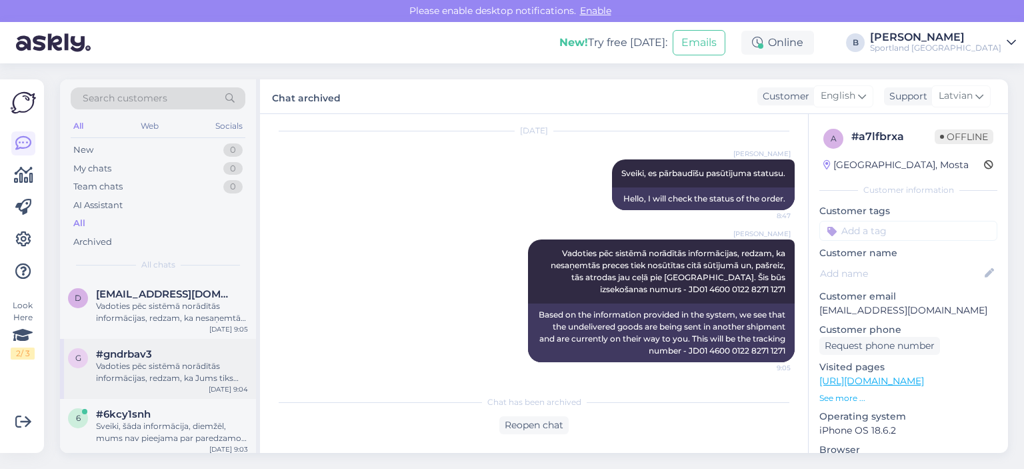
scroll to position [67, 0]
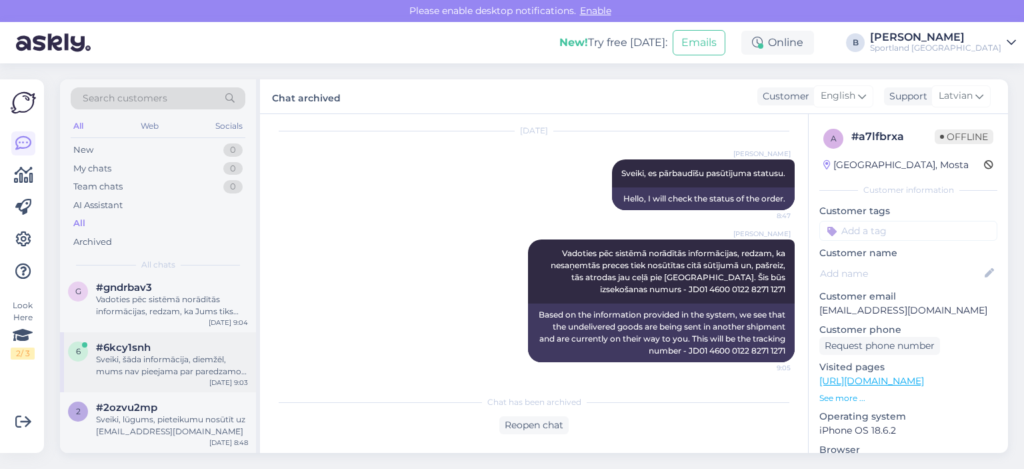
click at [143, 359] on div "Sveiki, šāda informācija, diemžēl, mums nav pieejama par paredzamo preču papild…" at bounding box center [172, 365] width 152 height 24
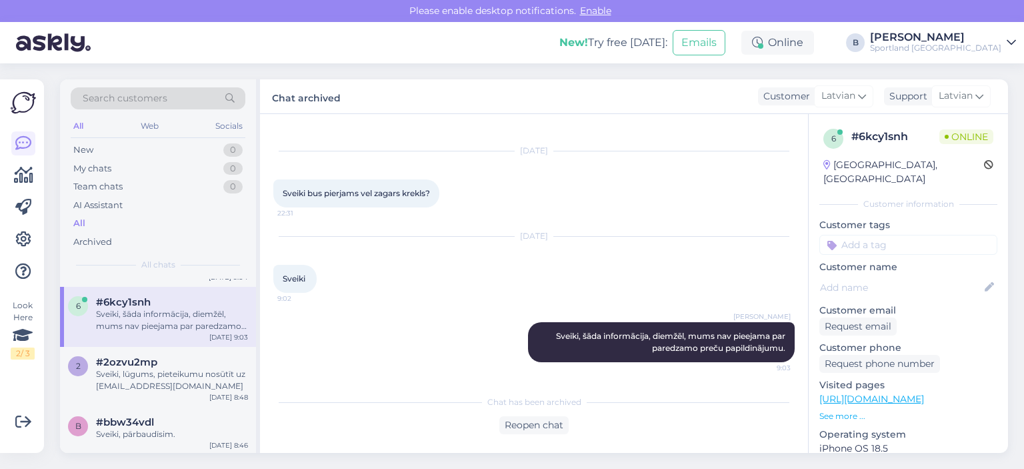
scroll to position [133, 0]
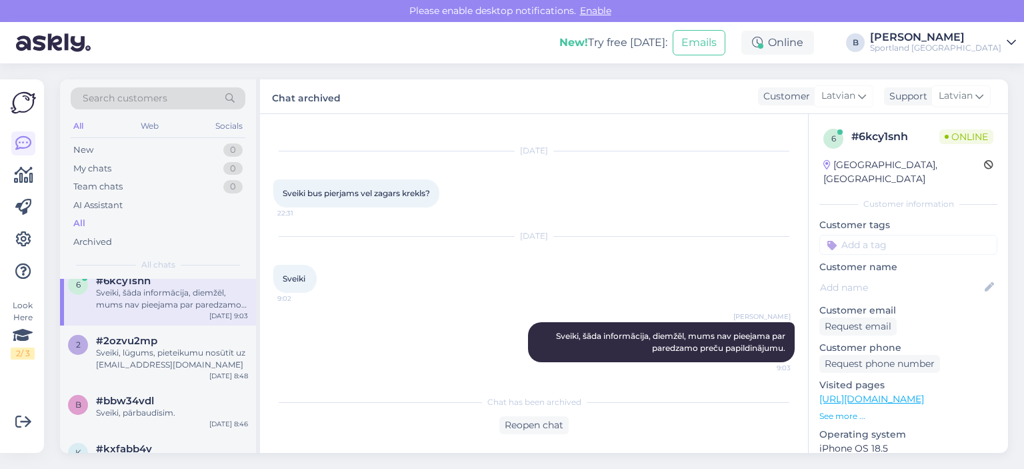
click at [144, 359] on div "Sveiki, lūgums, pieteikumu nosūtīt uz [EMAIL_ADDRESS][DOMAIN_NAME]" at bounding box center [172, 359] width 152 height 24
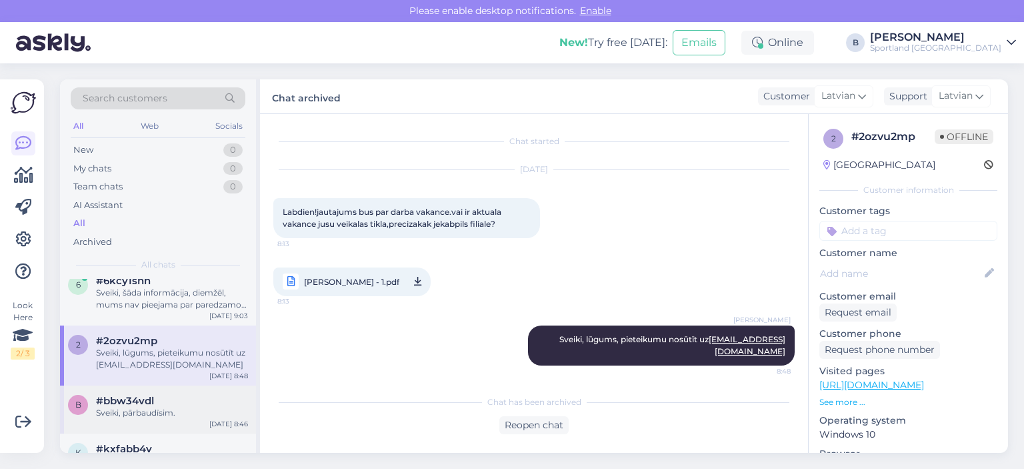
click at [152, 411] on div "Sveiki, pārbaudīsim." at bounding box center [172, 413] width 152 height 12
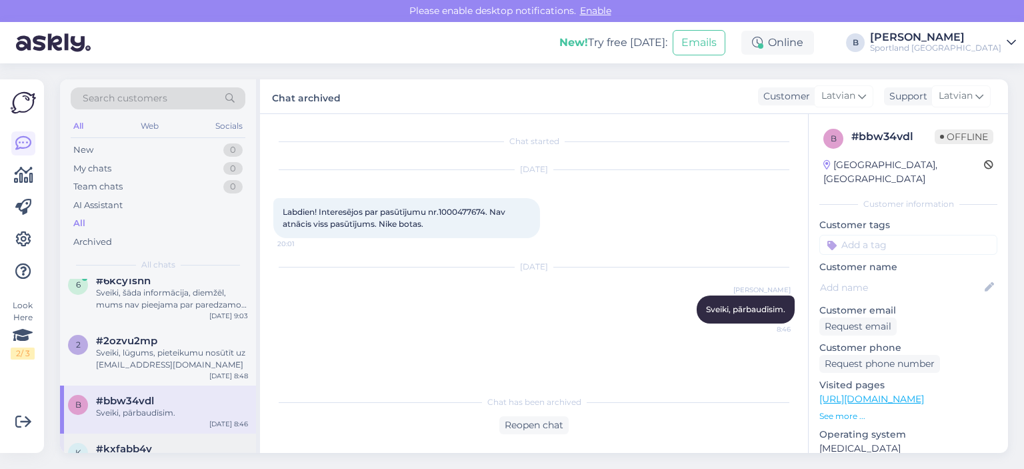
scroll to position [200, 0]
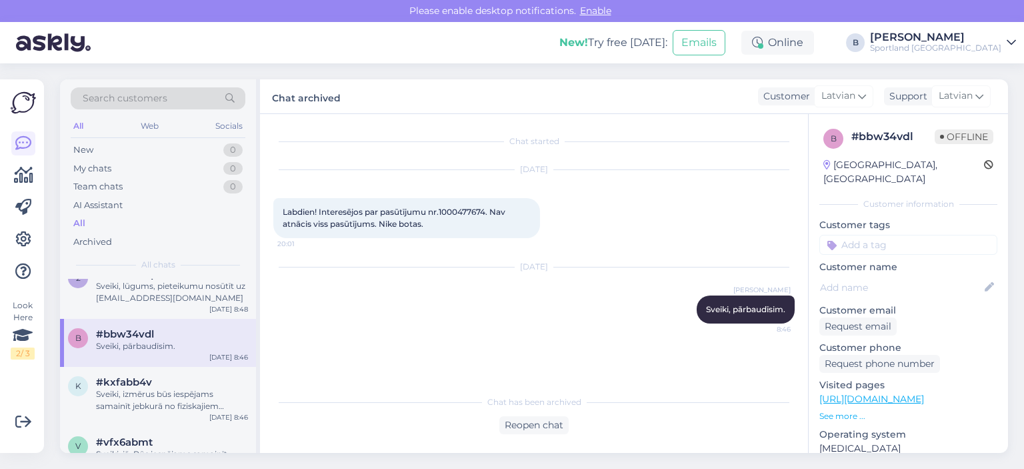
click at [459, 205] on div "Labdien! Interesējos par pasūtījumu nr.1000477674. Nav atnācis viss pasūtījums.…" at bounding box center [406, 218] width 267 height 40
copy span "1000477674"
click at [539, 421] on div "Reopen chat" at bounding box center [533, 425] width 69 height 18
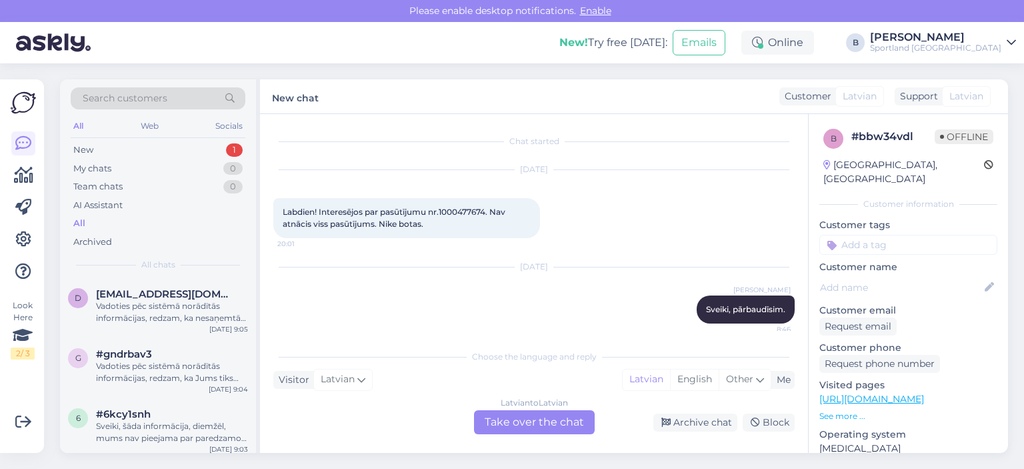
click at [522, 413] on div "Latvian to Latvian Take over the chat" at bounding box center [534, 422] width 121 height 24
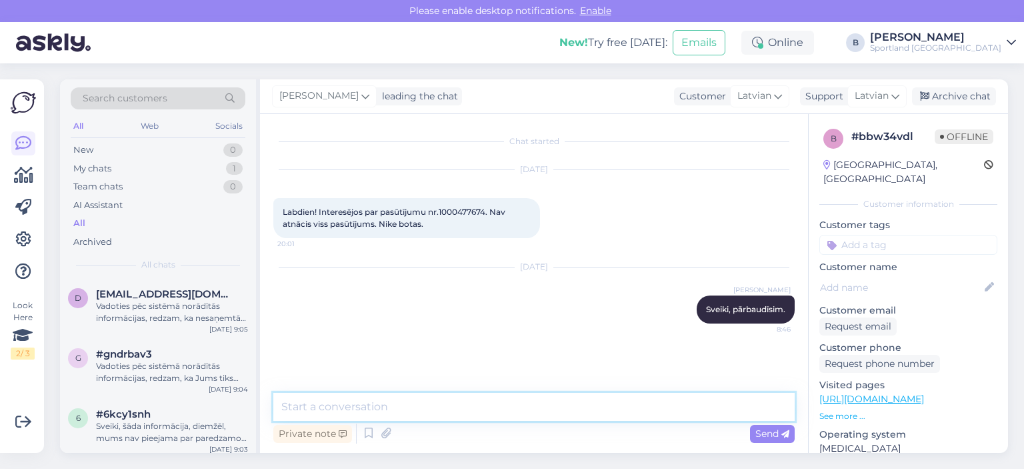
click at [468, 408] on textarea at bounding box center [533, 407] width 521 height 28
type textarea "L"
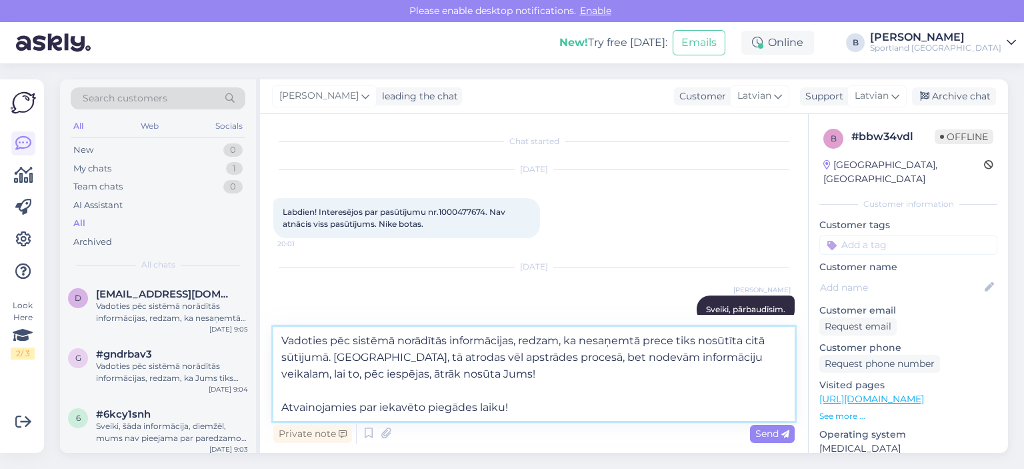
type textarea "Vadoties pēc sistēmā norādītās informācijas, redzam, ka nesaņemtā prece tiks no…"
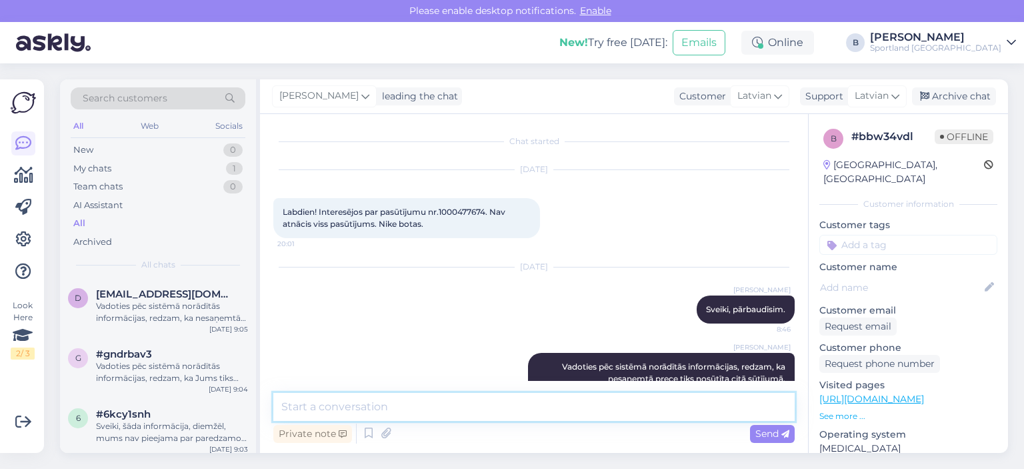
scroll to position [75, 0]
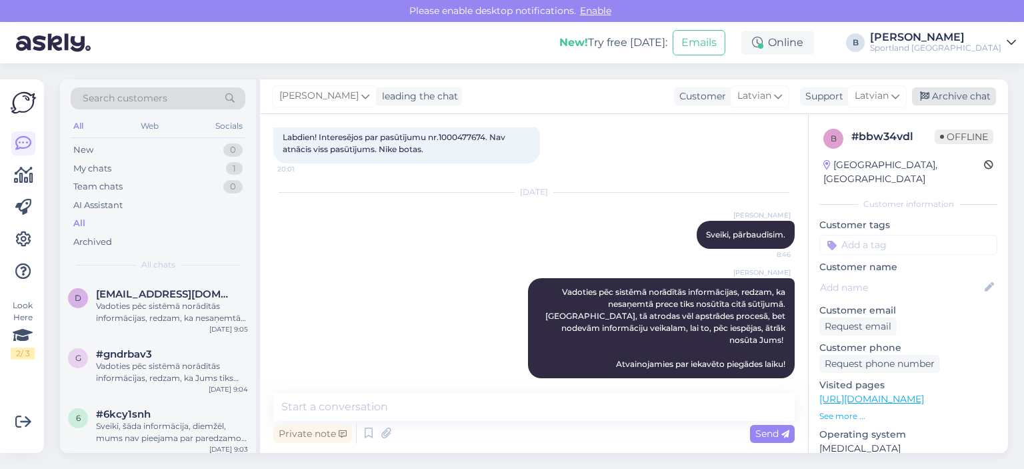
click at [968, 95] on div "Archive chat" at bounding box center [954, 96] width 84 height 18
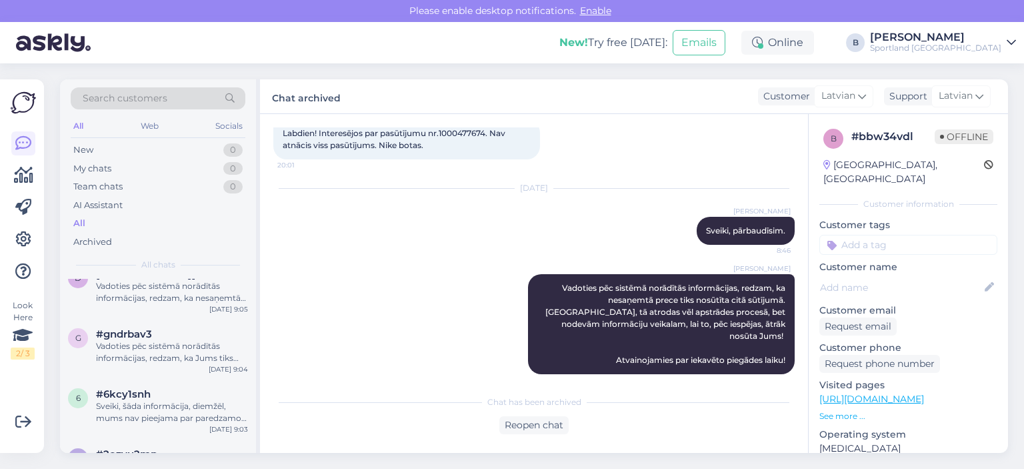
scroll to position [0, 0]
